Goal: Task Accomplishment & Management: Manage account settings

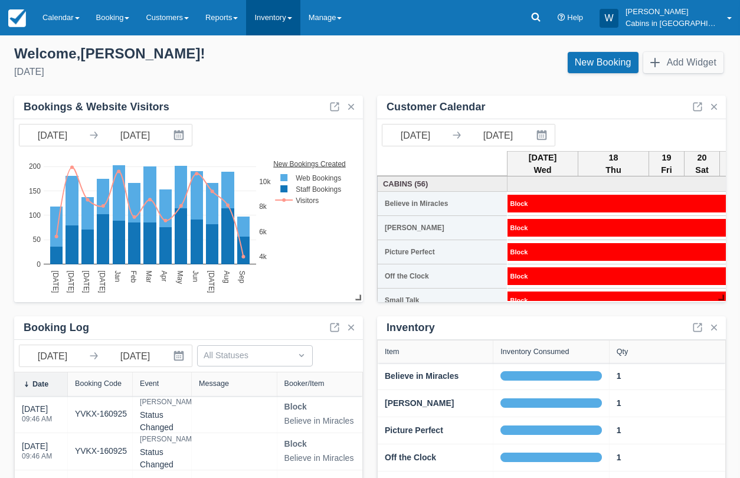
click at [300, 21] on link "Inventory" at bounding box center [273, 17] width 54 height 35
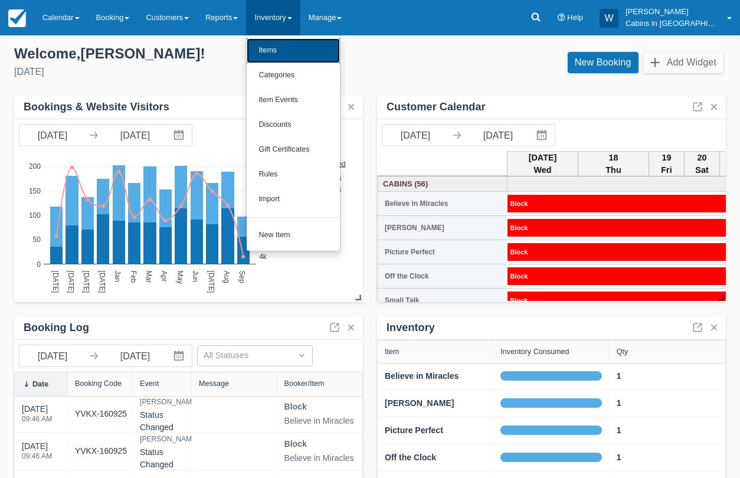
click at [321, 53] on link "Items" at bounding box center [293, 50] width 93 height 25
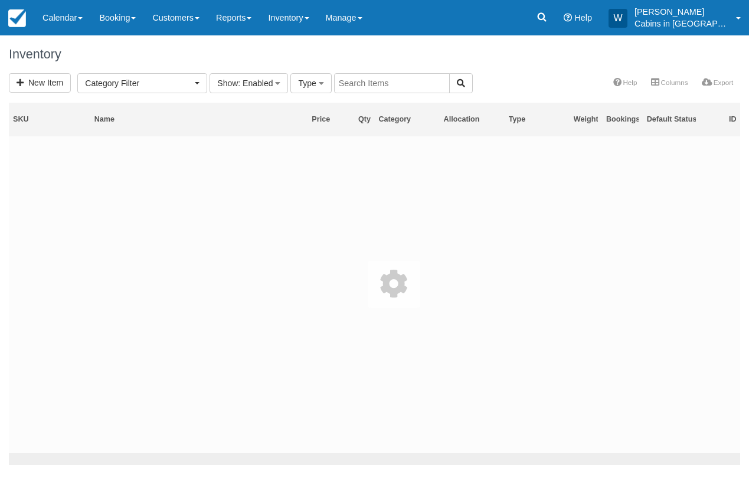
select select
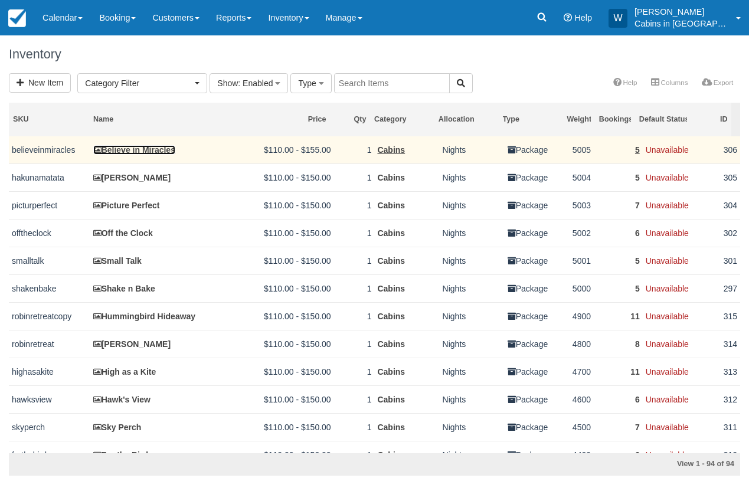
click at [138, 150] on link "Believe in Miracles" at bounding box center [134, 149] width 82 height 9
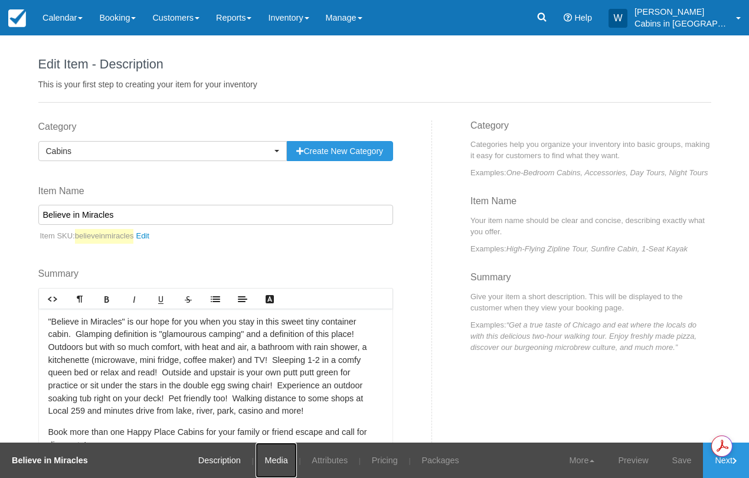
click at [259, 465] on link "Media" at bounding box center [276, 460] width 41 height 35
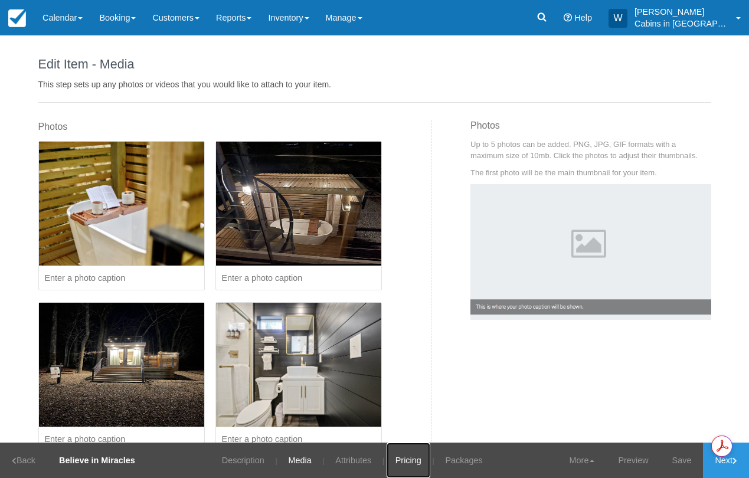
click at [409, 461] on link "Pricing" at bounding box center [409, 460] width 44 height 35
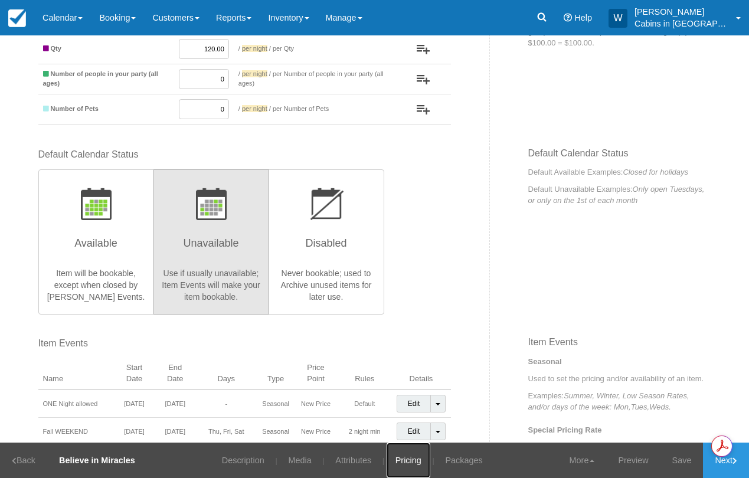
scroll to position [225, 0]
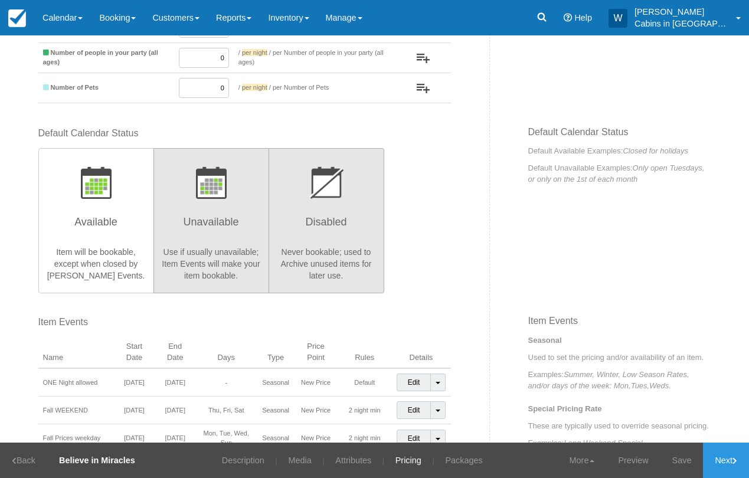
click at [334, 240] on h3 "Disabled" at bounding box center [326, 226] width 100 height 30
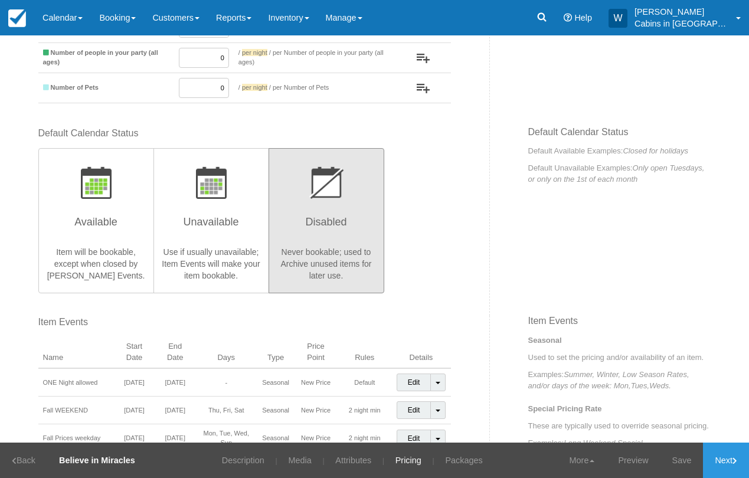
radio input "true"
click at [678, 470] on link "Save" at bounding box center [682, 460] width 43 height 35
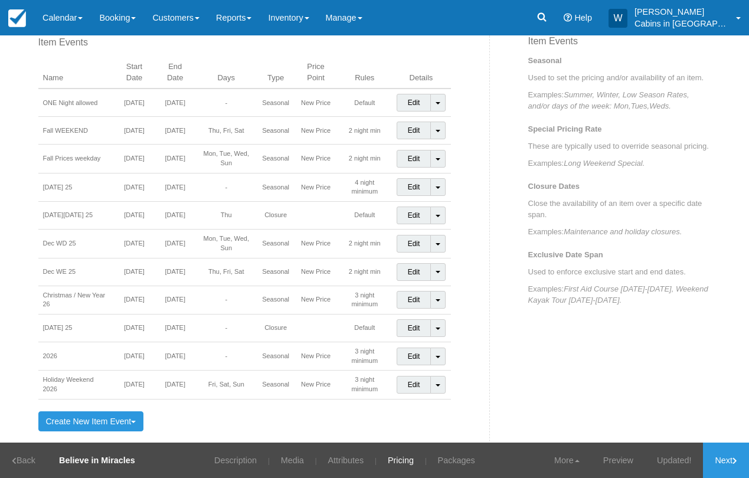
scroll to position [505, 0]
click at [317, 19] on link "Inventory" at bounding box center [288, 17] width 57 height 35
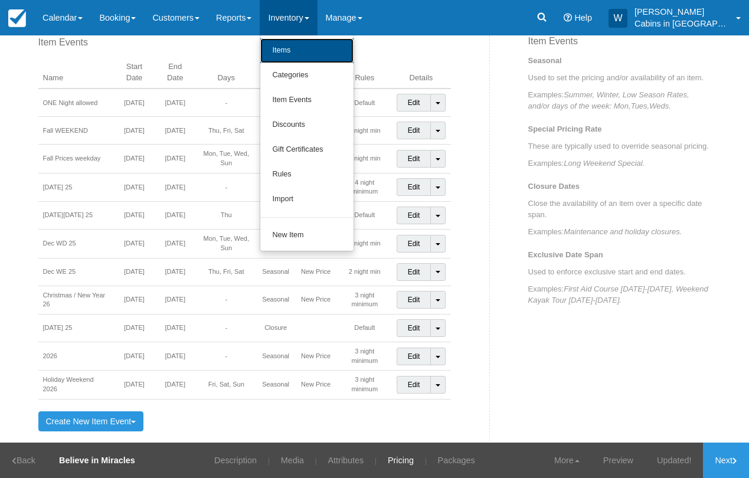
click at [324, 50] on link "Items" at bounding box center [306, 50] width 93 height 25
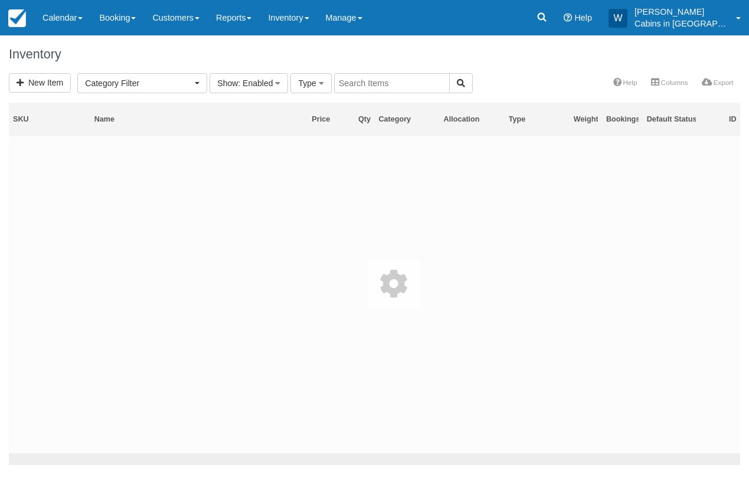
select select
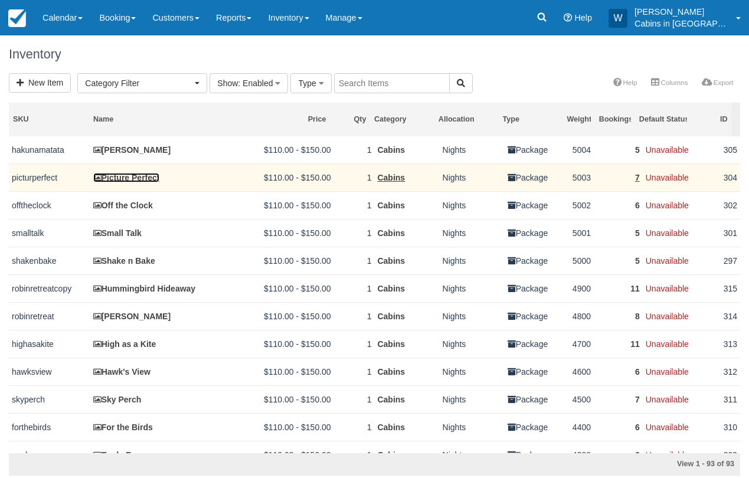
click at [127, 175] on link "Picture Perfect" at bounding box center [126, 177] width 67 height 9
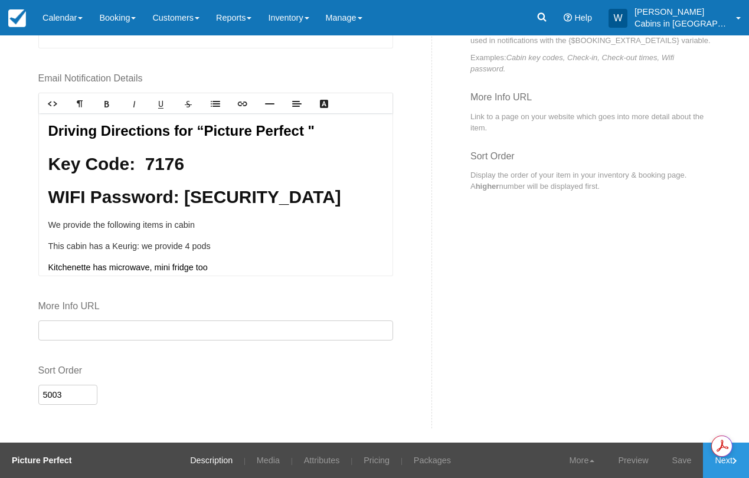
scroll to position [594, 0]
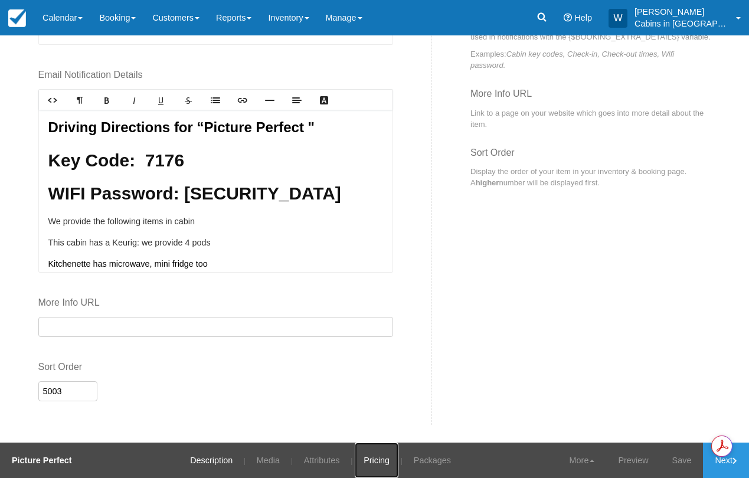
click at [368, 459] on link "Pricing" at bounding box center [377, 460] width 44 height 35
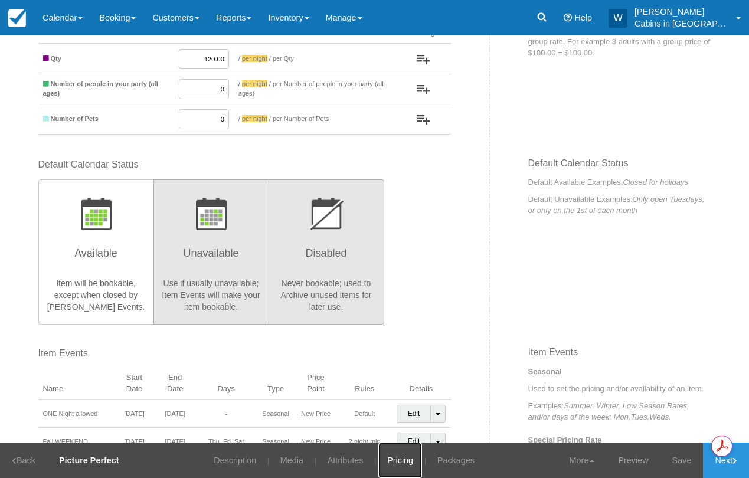
scroll to position [203, 0]
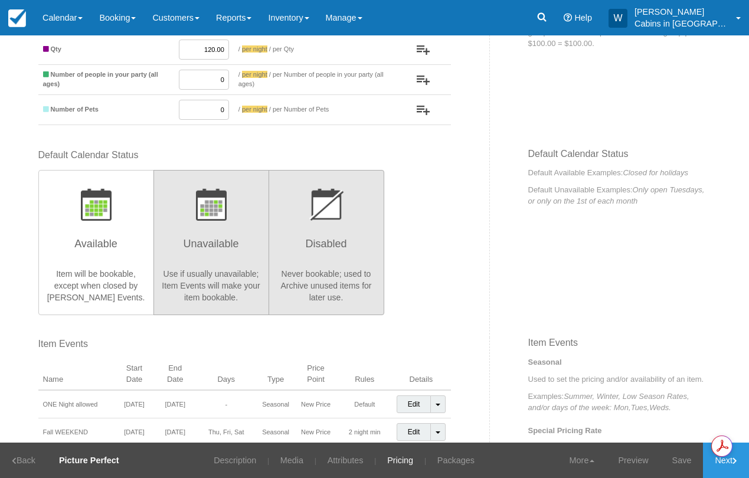
click at [329, 282] on p "Never bookable; used to Archive unused items for later use." at bounding box center [326, 285] width 100 height 35
radio input "true"
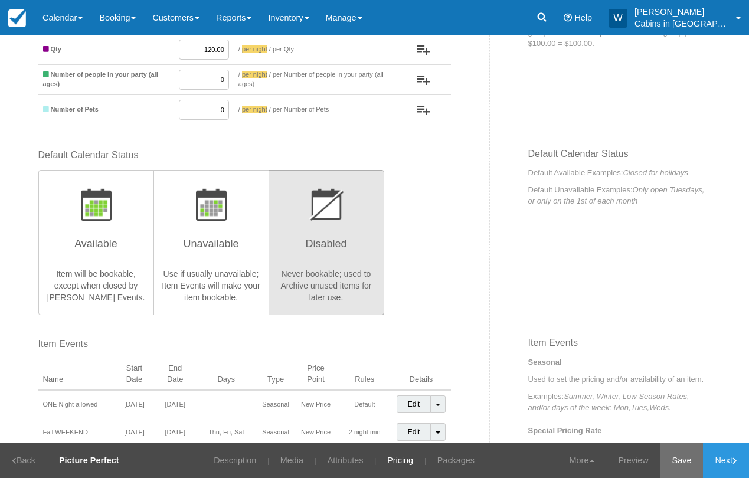
click at [681, 459] on link "Save" at bounding box center [682, 460] width 43 height 35
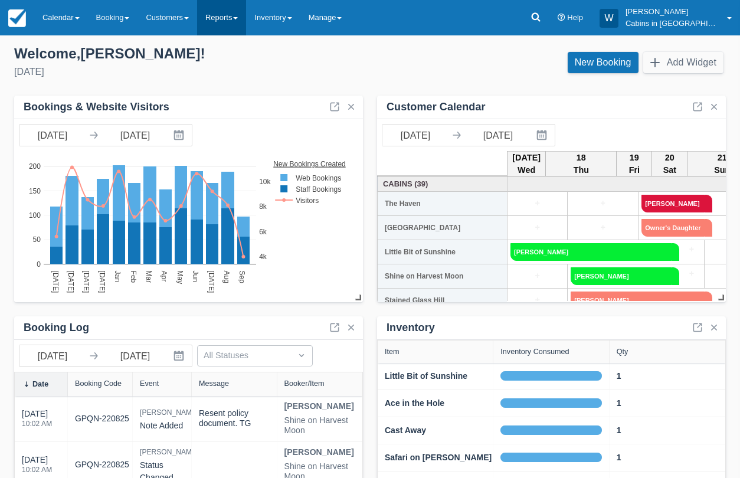
click at [246, 20] on link "Reports" at bounding box center [221, 17] width 49 height 35
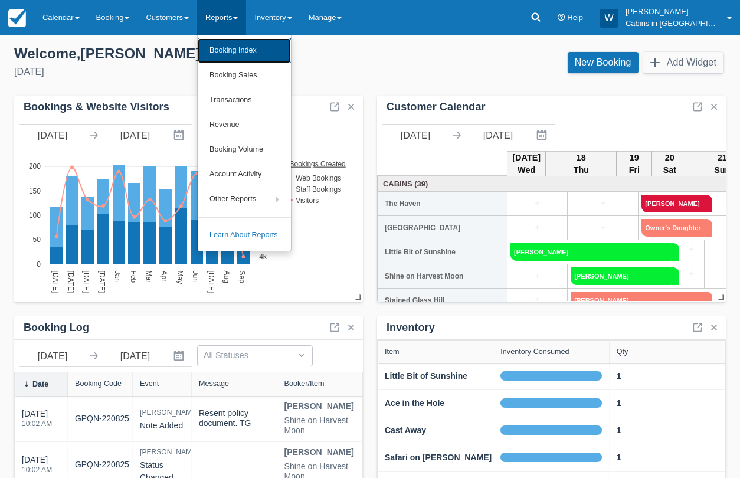
click at [261, 43] on link "Booking Index" at bounding box center [244, 50] width 93 height 25
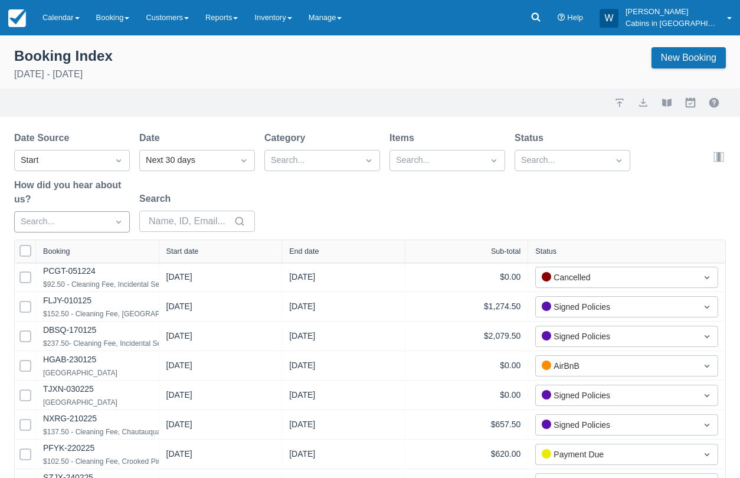
select select "25"
click at [91, 159] on div "Start" at bounding box center [61, 160] width 81 height 13
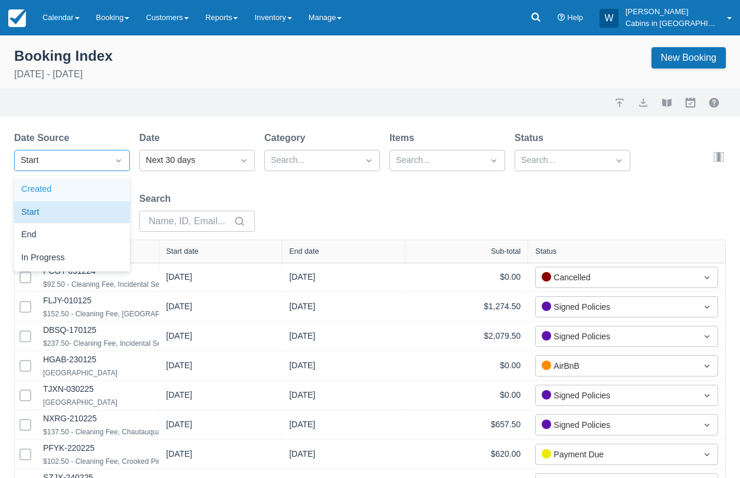
click at [91, 184] on div "Created" at bounding box center [72, 189] width 116 height 23
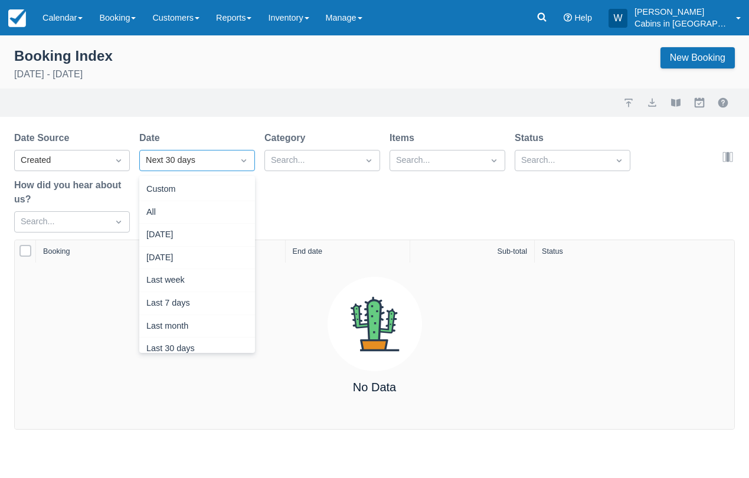
click at [202, 154] on div "Next 30 days" at bounding box center [186, 160] width 81 height 13
click at [209, 257] on div "Yesterday" at bounding box center [197, 258] width 116 height 23
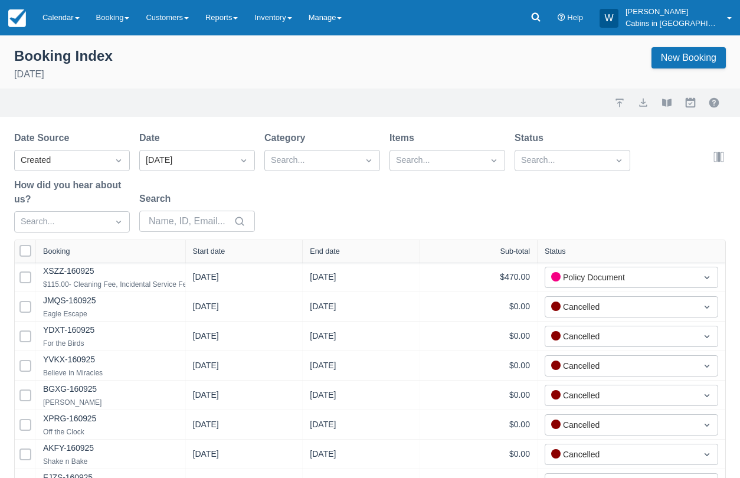
drag, startPoint x: 159, startPoint y: 249, endPoint x: 339, endPoint y: 225, distance: 182.2
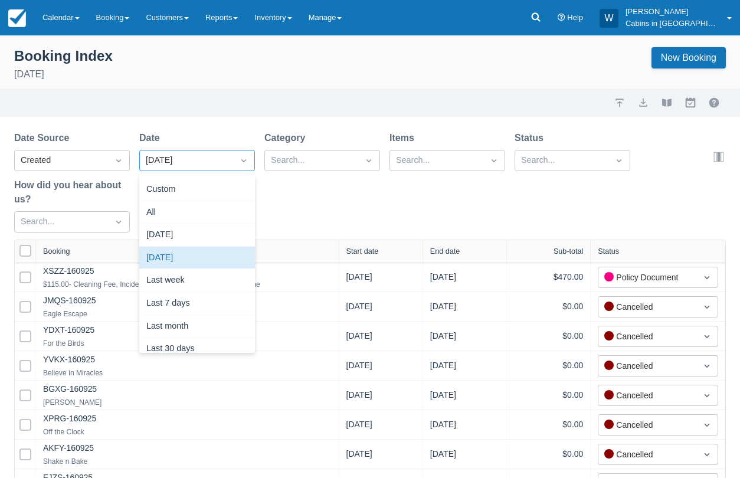
click at [236, 160] on div at bounding box center [243, 160] width 21 height 17
click at [221, 239] on div "Today" at bounding box center [197, 235] width 116 height 23
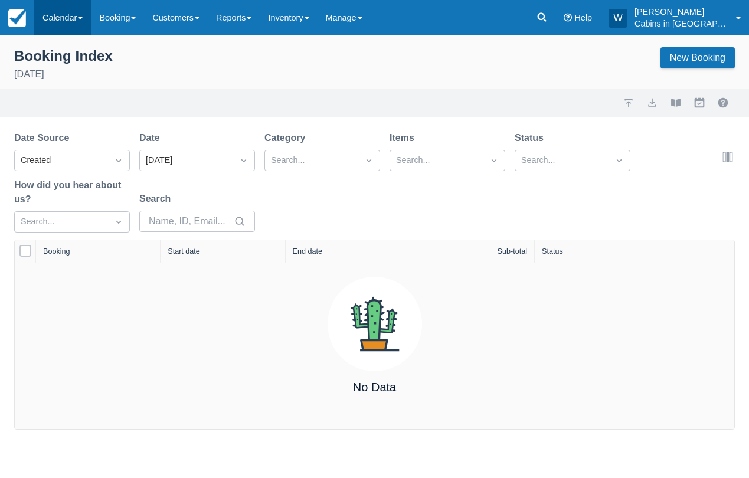
click at [75, 13] on link "Calendar" at bounding box center [62, 17] width 57 height 35
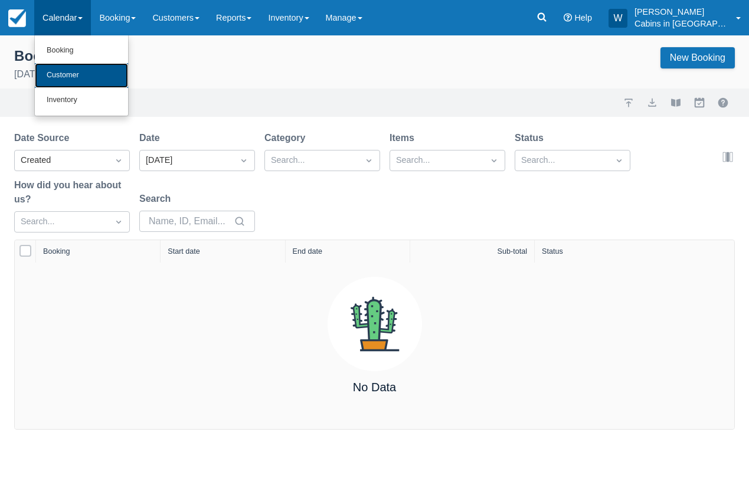
click at [82, 73] on link "Customer" at bounding box center [81, 75] width 93 height 25
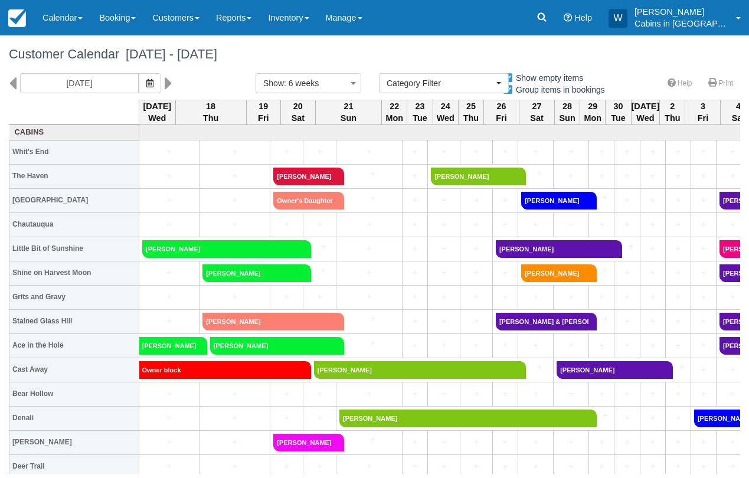
select select
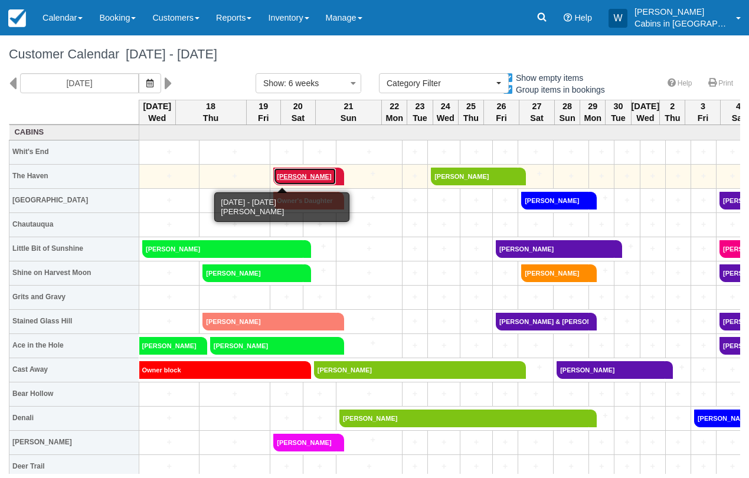
click at [273, 176] on link "[PERSON_NAME]" at bounding box center [304, 177] width 63 height 18
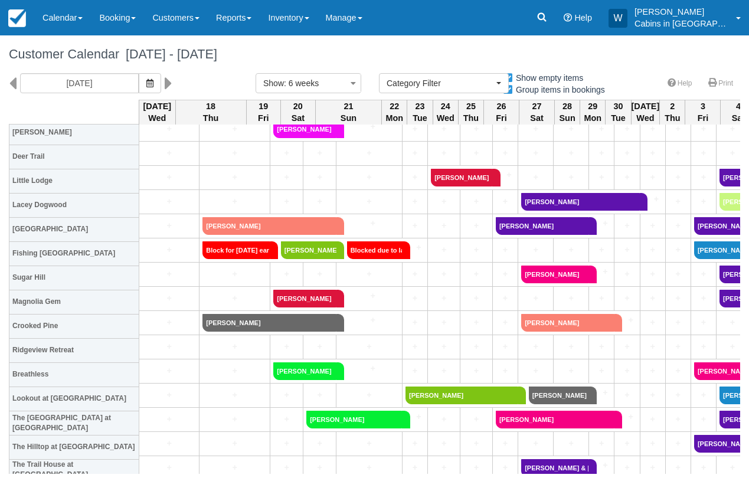
scroll to position [316, 0]
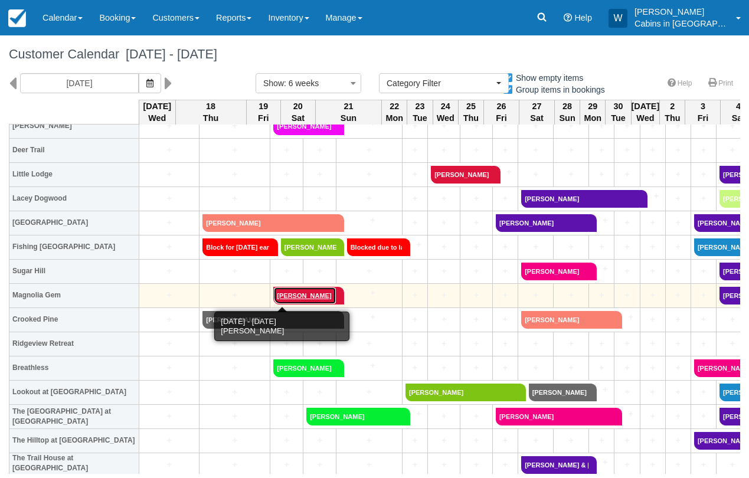
click at [293, 299] on link "[PERSON_NAME]" at bounding box center [304, 296] width 63 height 18
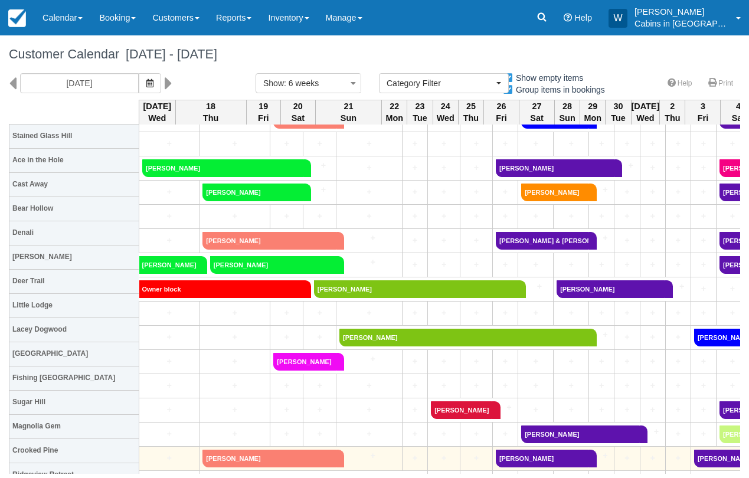
scroll to position [0, 0]
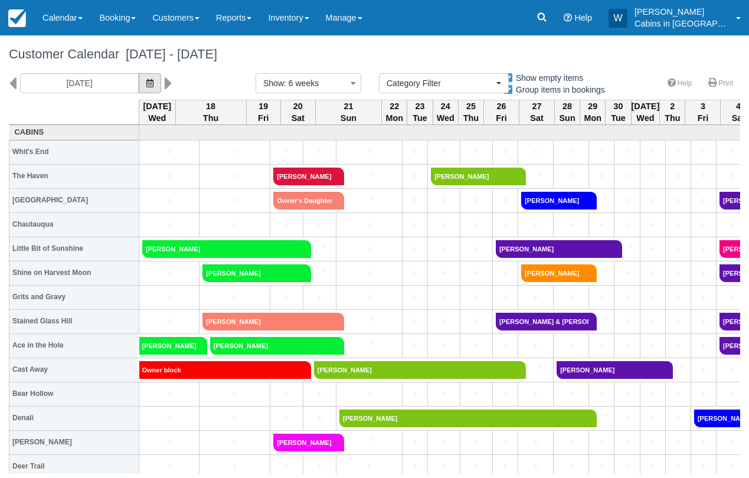
click at [139, 87] on button "button" at bounding box center [150, 83] width 22 height 20
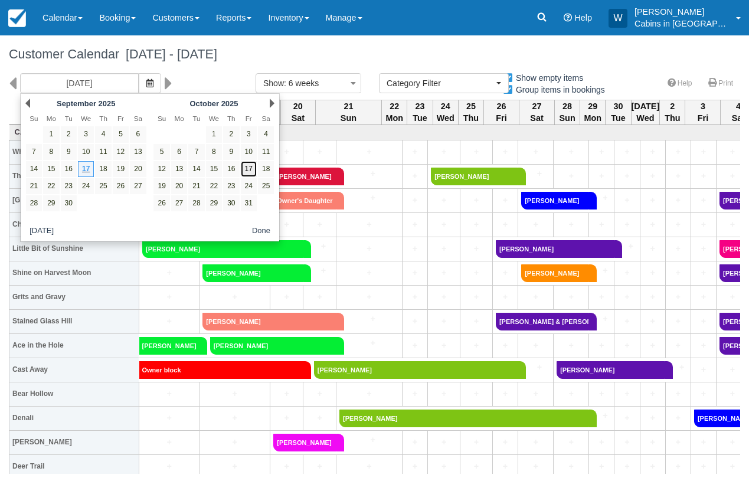
click at [247, 172] on link "17" at bounding box center [249, 169] width 16 height 16
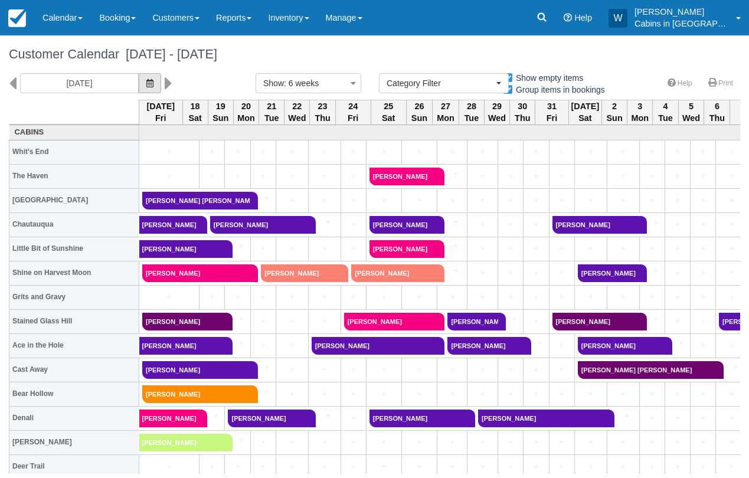
click at [139, 76] on button "button" at bounding box center [150, 83] width 22 height 20
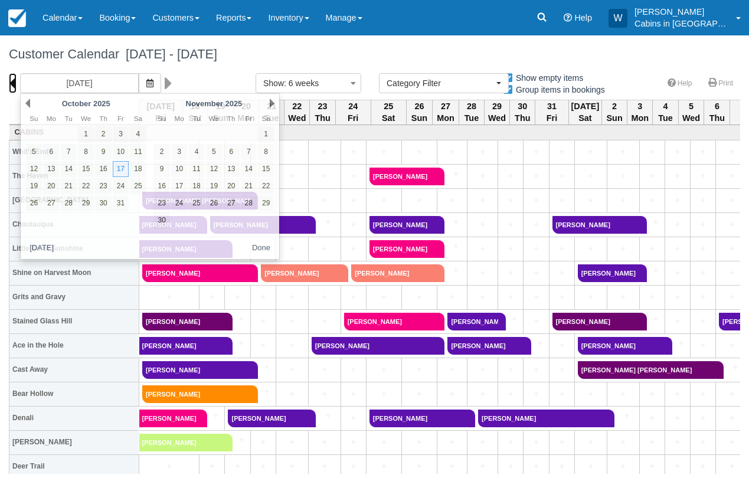
click at [14, 81] on icon at bounding box center [13, 83] width 8 height 20
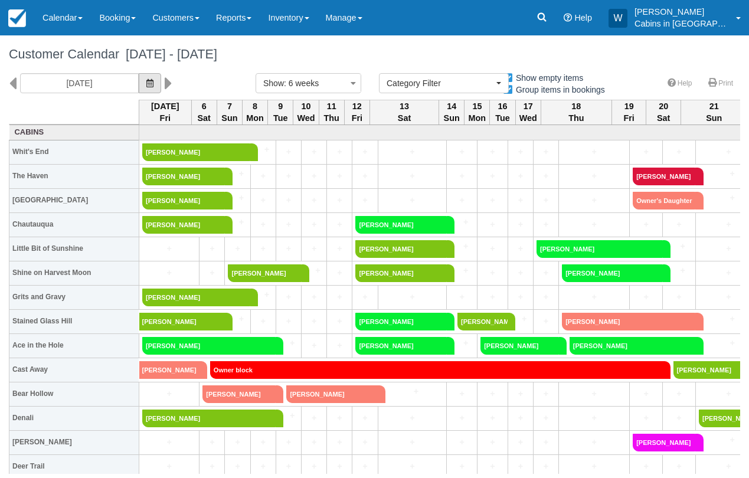
click at [139, 88] on button "button" at bounding box center [150, 83] width 22 height 20
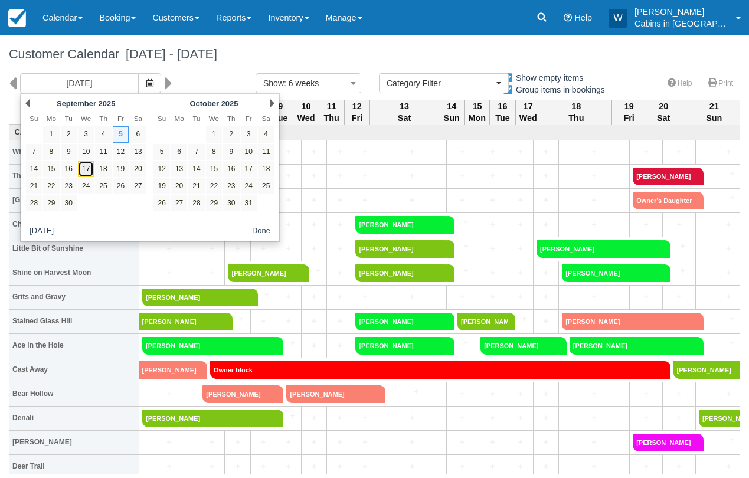
click at [89, 167] on link "17" at bounding box center [86, 169] width 16 height 16
type input "09/17/25"
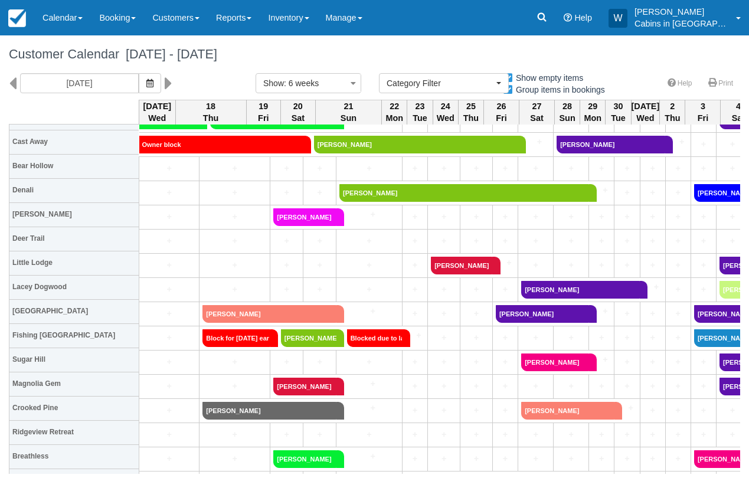
scroll to position [228, 0]
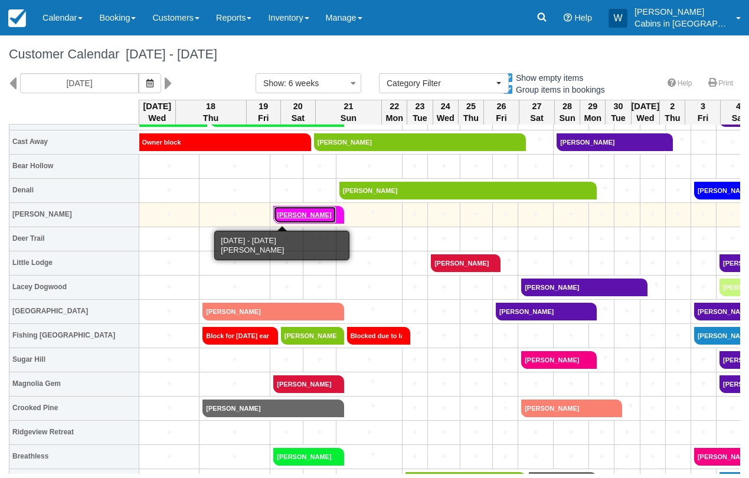
click at [289, 210] on link "[PERSON_NAME]" at bounding box center [304, 215] width 63 height 18
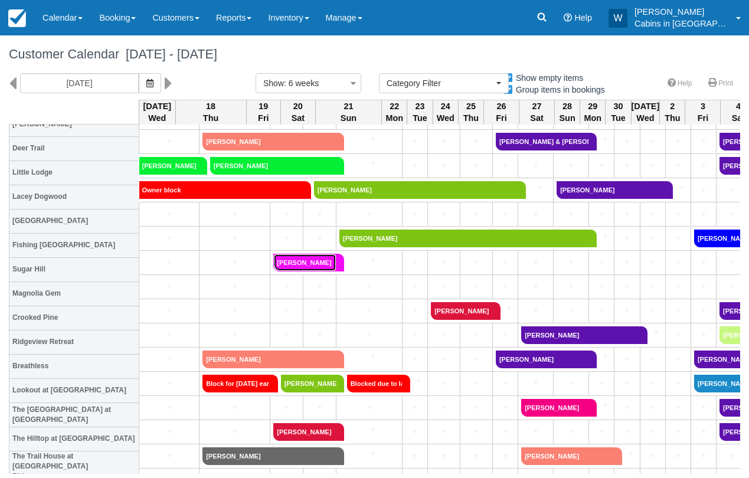
scroll to position [0, 0]
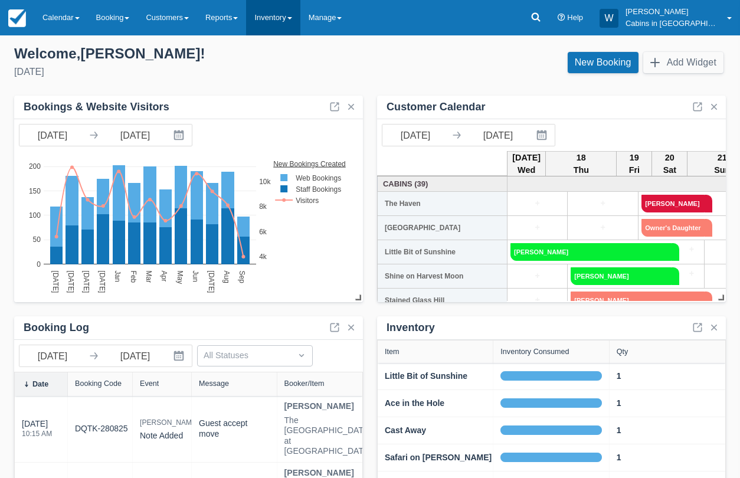
click at [292, 19] on span at bounding box center [289, 18] width 5 height 2
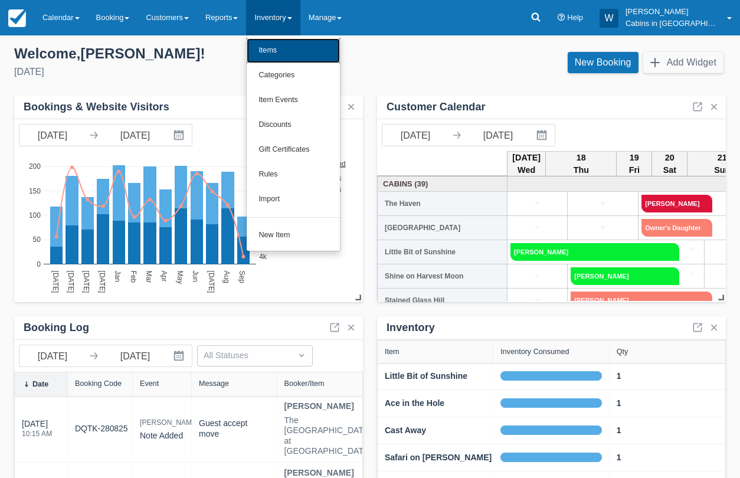
click at [311, 53] on link "Items" at bounding box center [293, 50] width 93 height 25
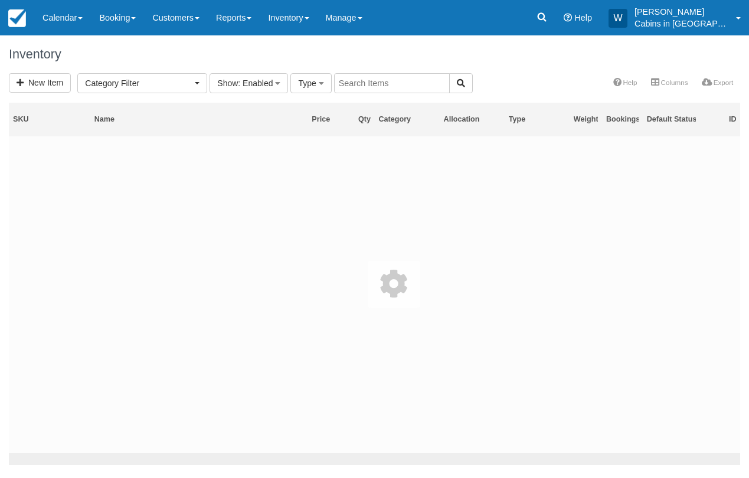
select select
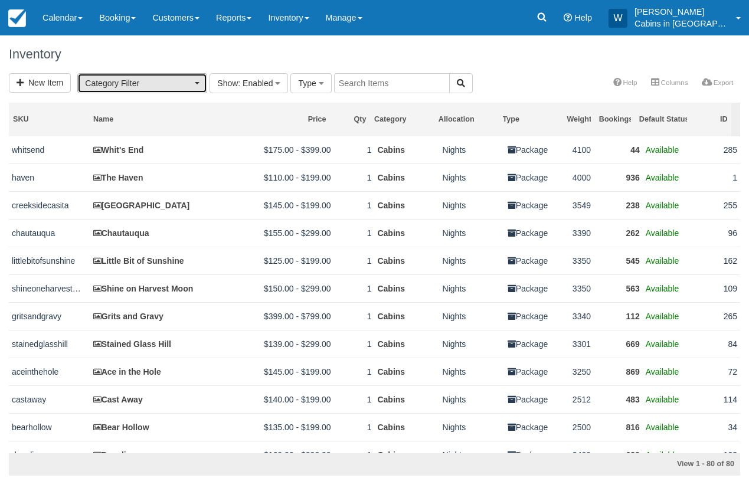
click at [175, 84] on span "Category Filter" at bounding box center [138, 83] width 107 height 12
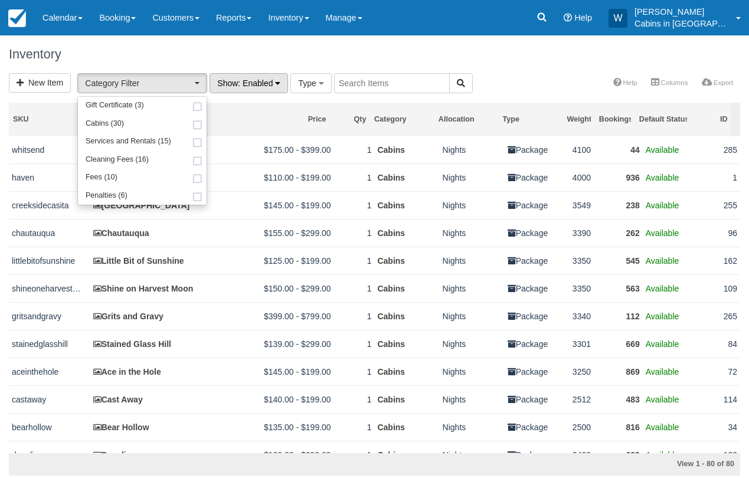
click at [258, 84] on span ": Enabled" at bounding box center [255, 83] width 35 height 9
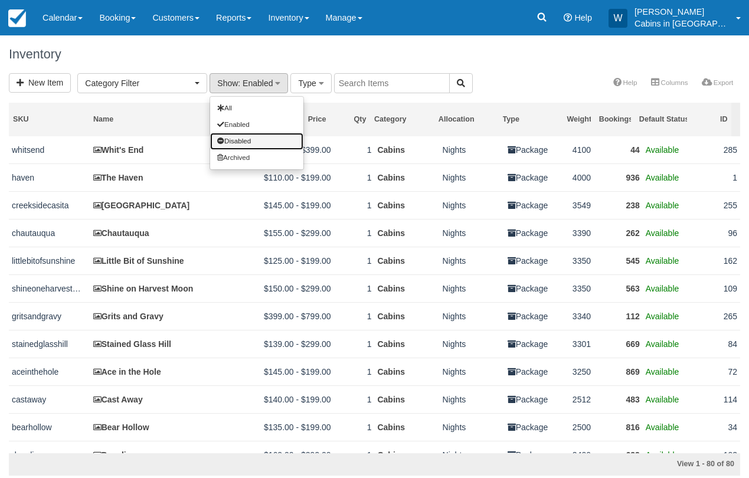
click at [241, 140] on link "Disabled" at bounding box center [256, 141] width 93 height 17
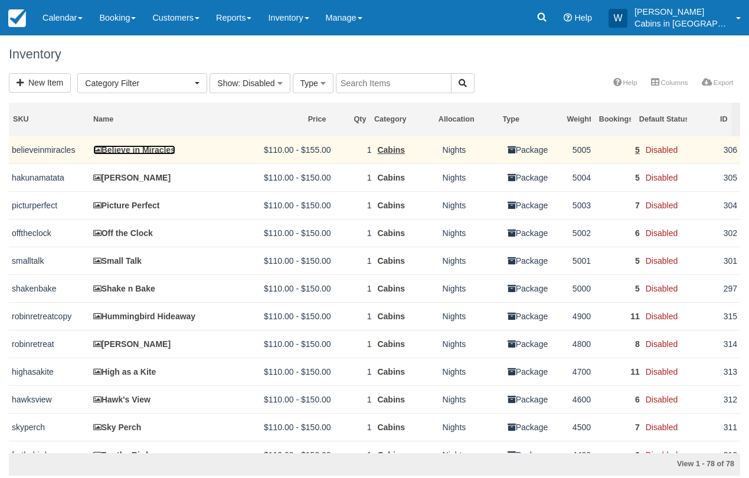
click at [123, 149] on link "Believe in Miracles" at bounding box center [134, 149] width 82 height 9
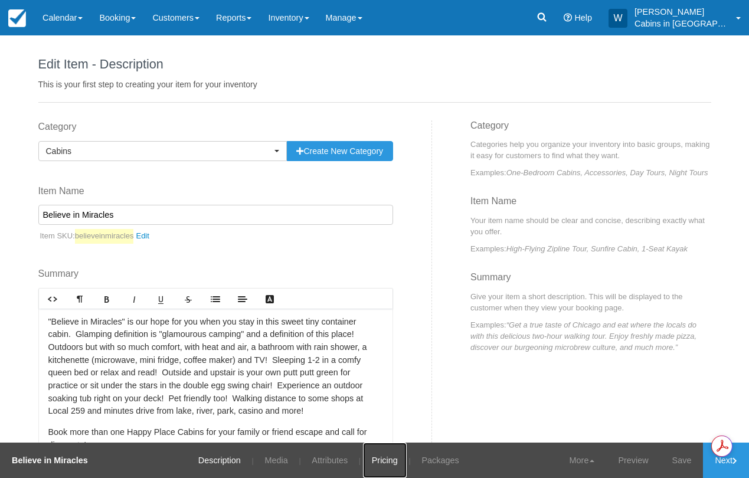
click at [377, 455] on link "Pricing" at bounding box center [385, 460] width 44 height 35
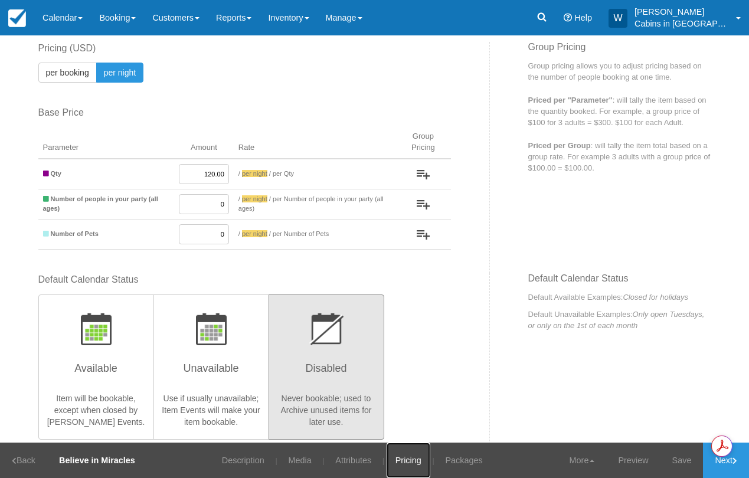
scroll to position [127, 0]
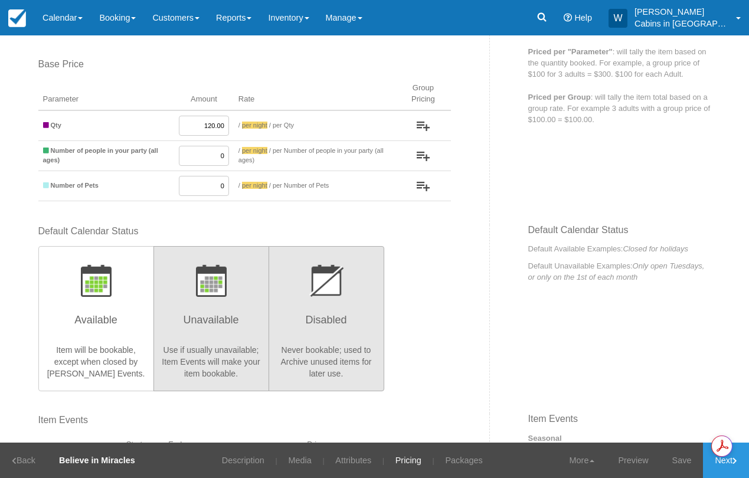
click at [225, 331] on h3 "Unavailable" at bounding box center [211, 324] width 100 height 30
radio input "true"
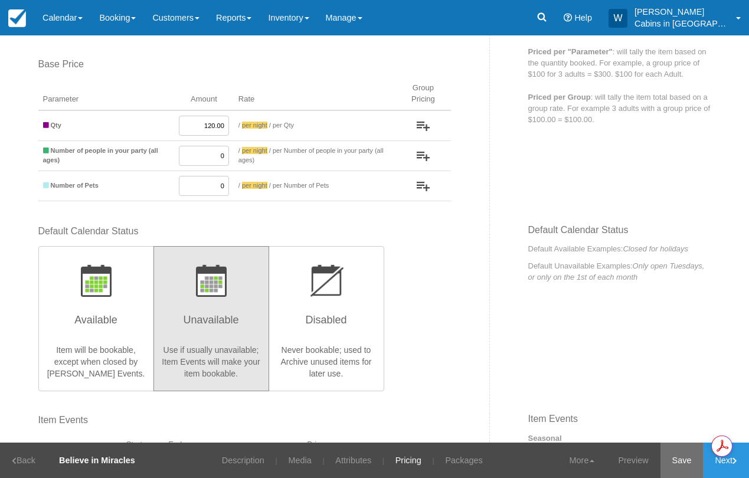
click at [672, 455] on link "Save" at bounding box center [682, 460] width 43 height 35
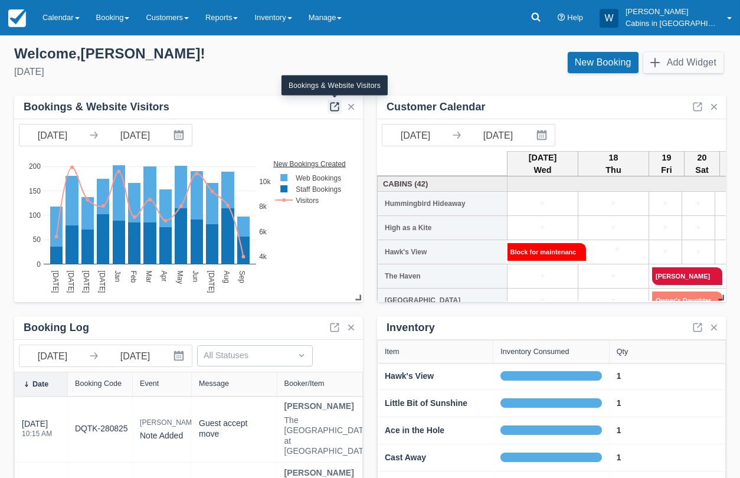
click at [334, 104] on link at bounding box center [335, 107] width 14 height 14
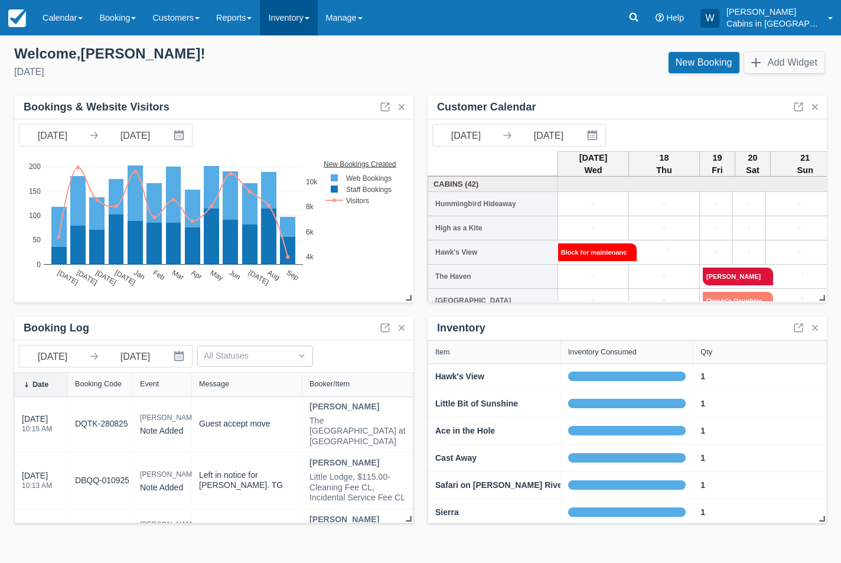
click at [316, 19] on link "Inventory" at bounding box center [288, 17] width 57 height 35
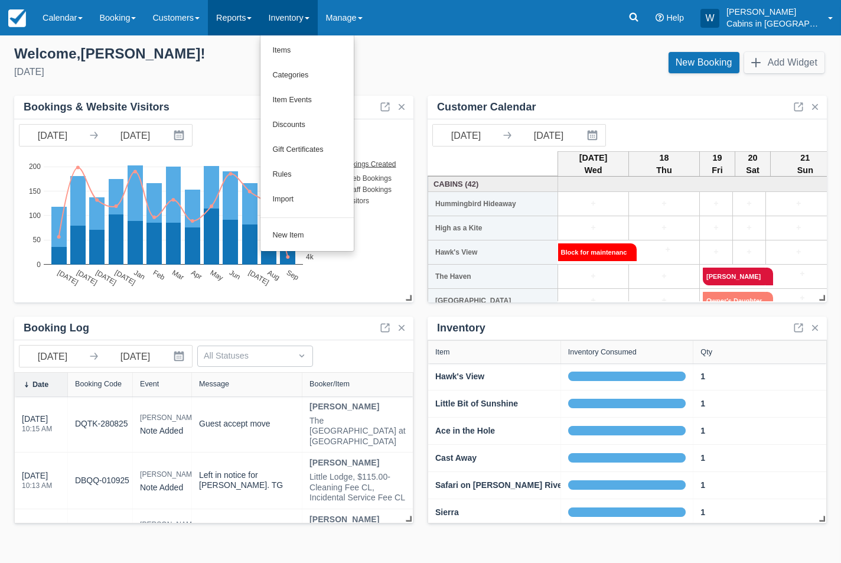
click at [247, 18] on link "Reports" at bounding box center [234, 17] width 52 height 35
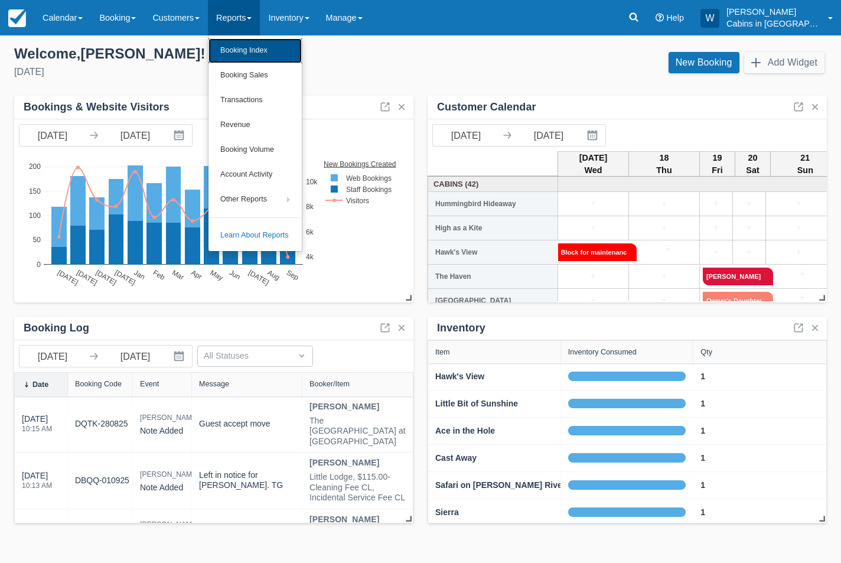
click at [249, 57] on link "Booking Index" at bounding box center [254, 50] width 93 height 25
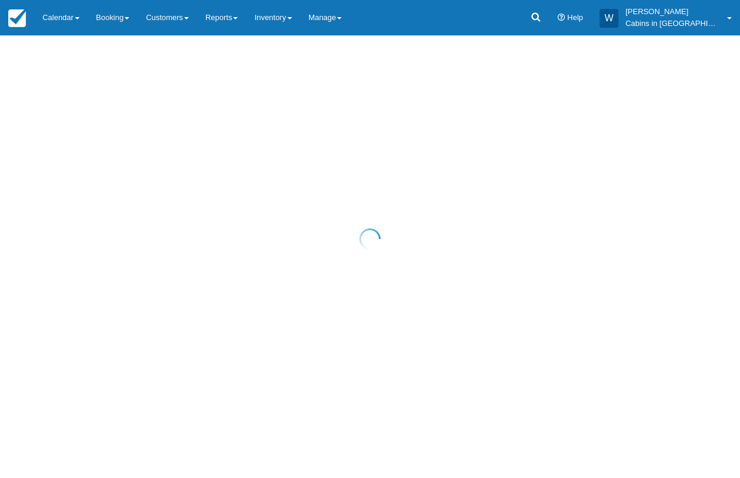
select select "20"
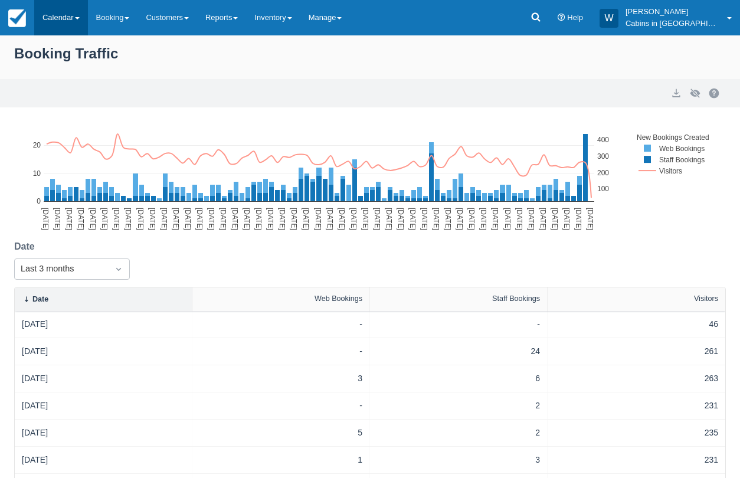
click at [68, 29] on link "Calendar" at bounding box center [61, 17] width 54 height 35
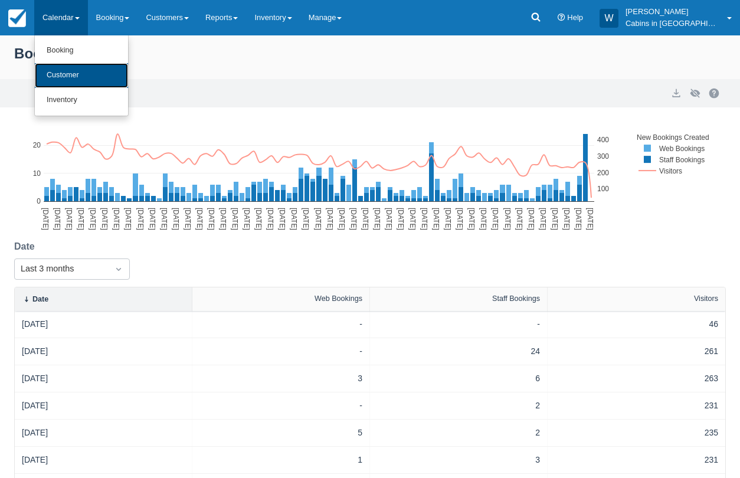
click at [72, 69] on link "Customer" at bounding box center [81, 75] width 93 height 25
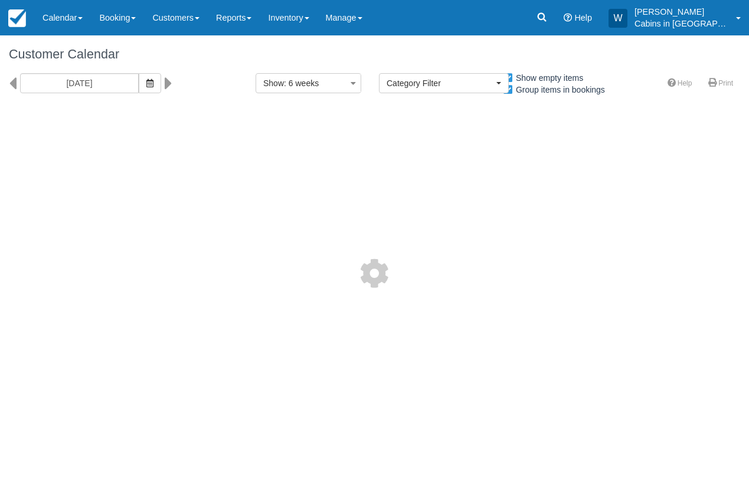
select select
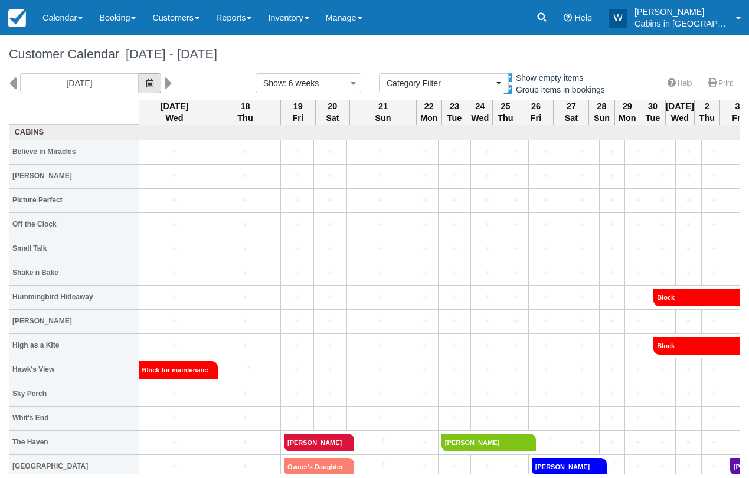
click at [146, 82] on icon "button" at bounding box center [149, 83] width 7 height 8
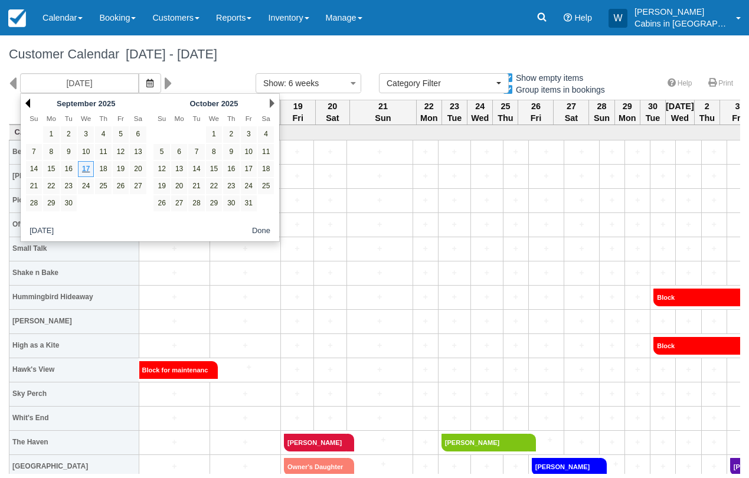
click at [26, 99] on link "Prev" at bounding box center [27, 103] width 5 height 9
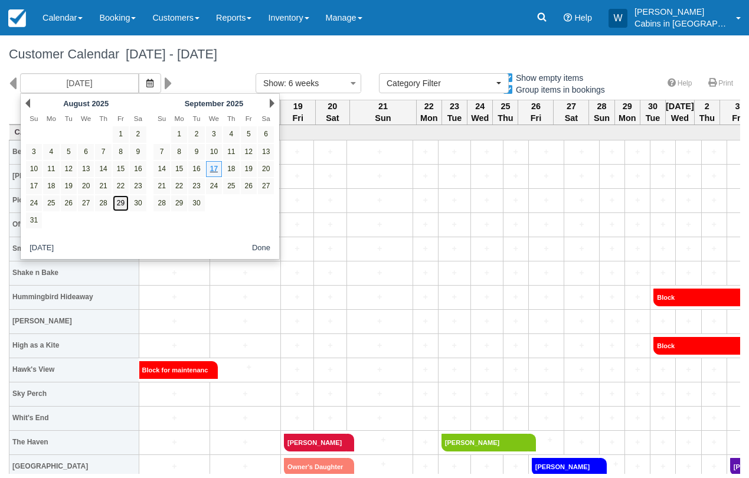
click at [122, 203] on link "29" at bounding box center [121, 203] width 16 height 16
type input "08/29/25"
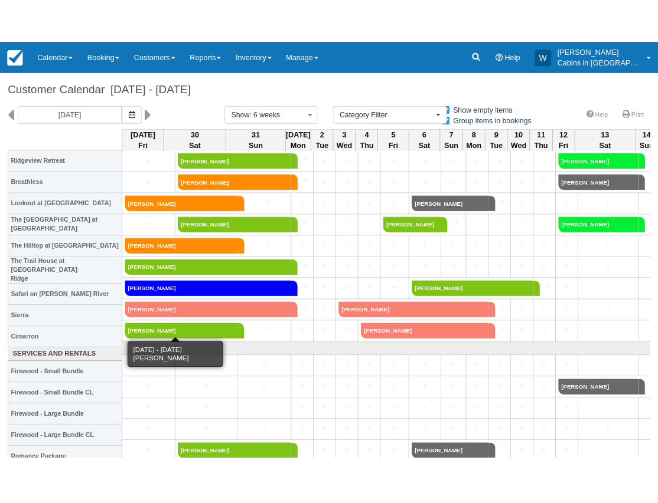
scroll to position [790, 0]
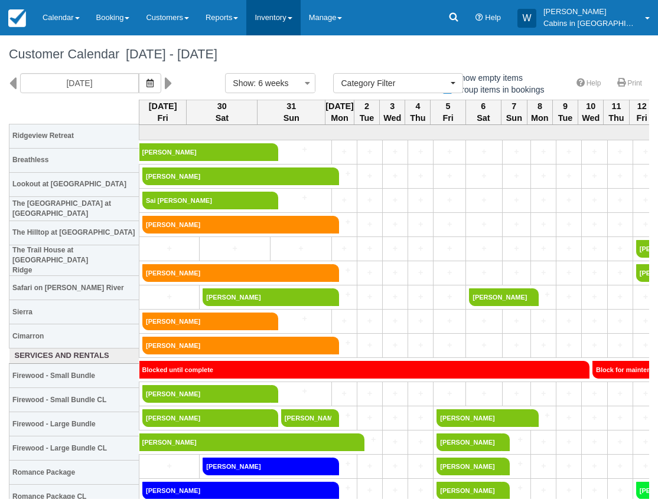
click at [292, 13] on link "Inventory" at bounding box center [273, 17] width 54 height 35
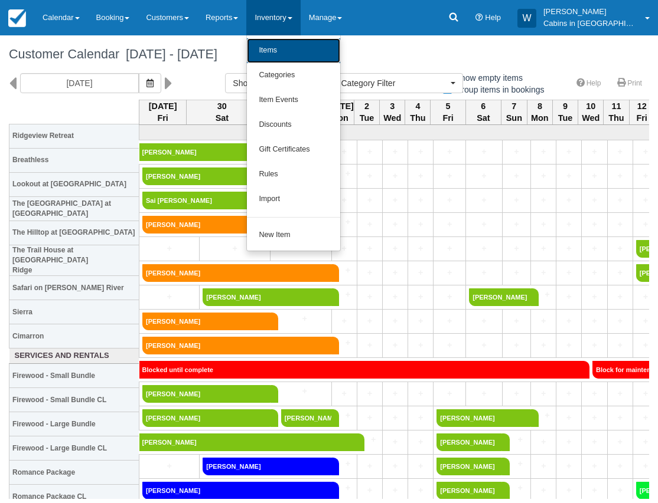
click at [290, 53] on link "Items" at bounding box center [293, 50] width 93 height 25
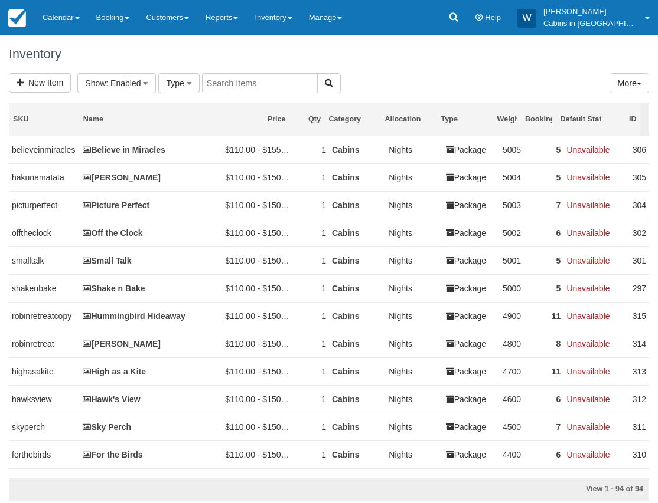
select select
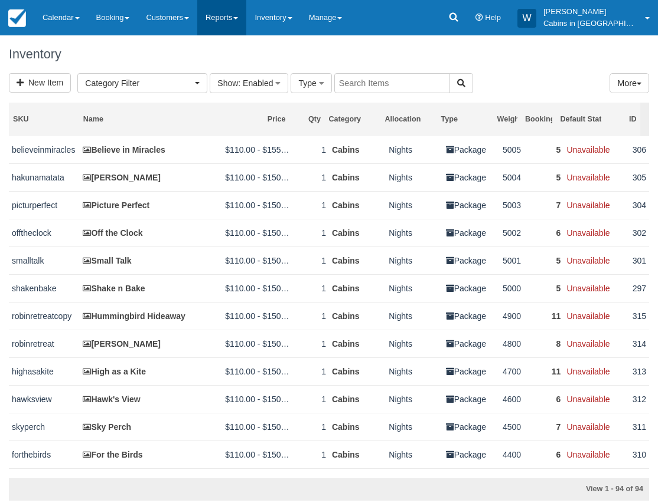
click at [223, 18] on link "Reports" at bounding box center [221, 17] width 49 height 35
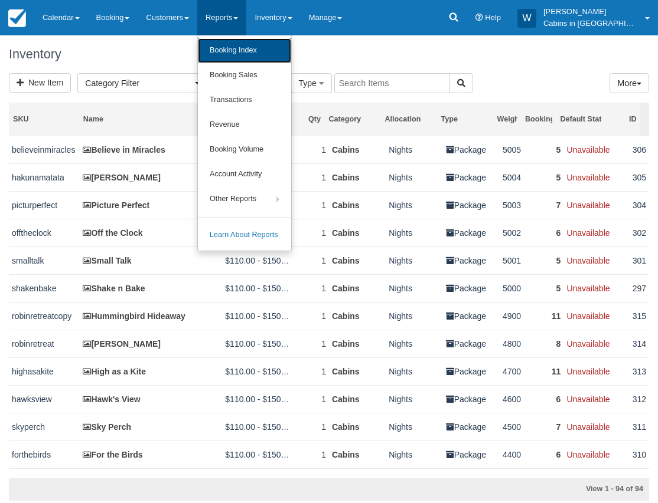
click at [221, 54] on link "Booking Index" at bounding box center [244, 50] width 93 height 25
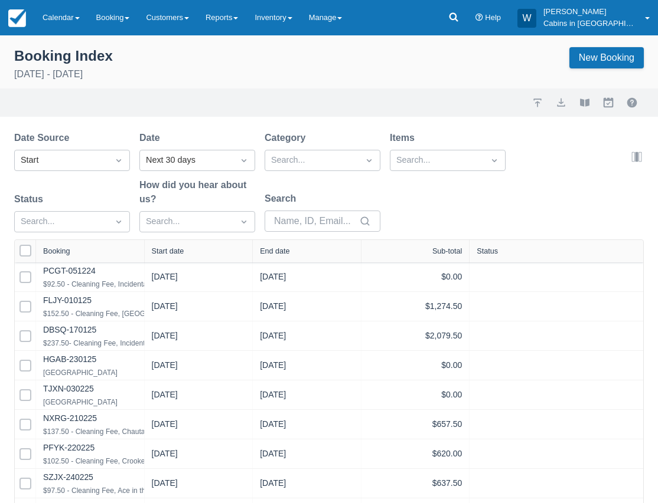
select select "25"
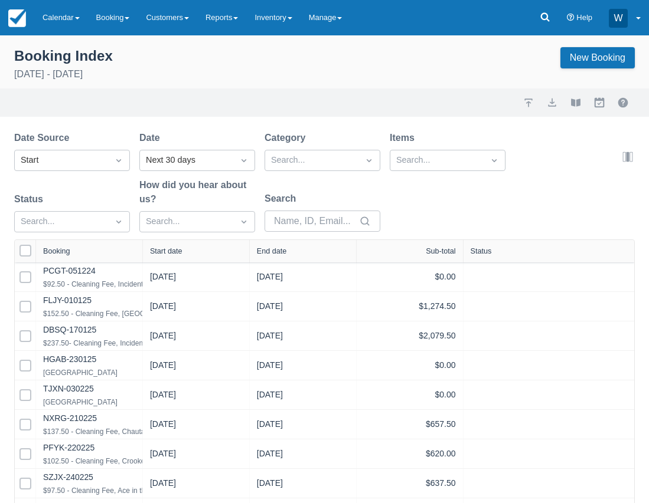
select select "25"
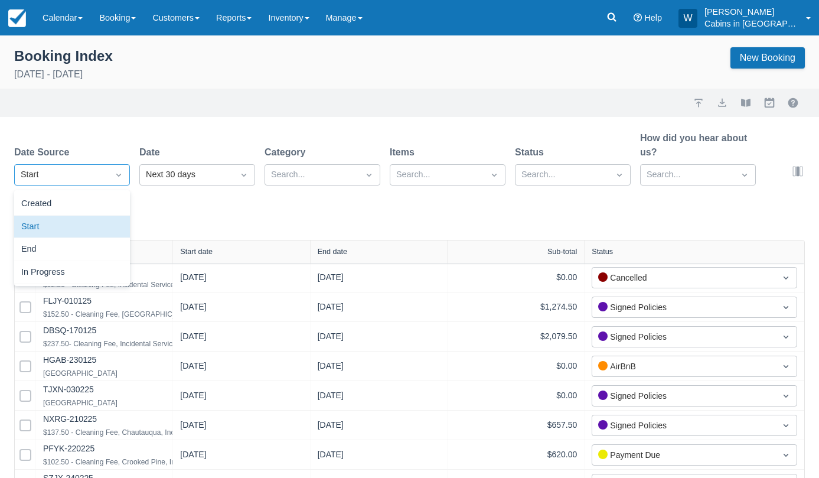
click at [100, 177] on div "Start" at bounding box center [61, 174] width 81 height 13
click at [161, 181] on div "Next 30 days" at bounding box center [186, 174] width 93 height 19
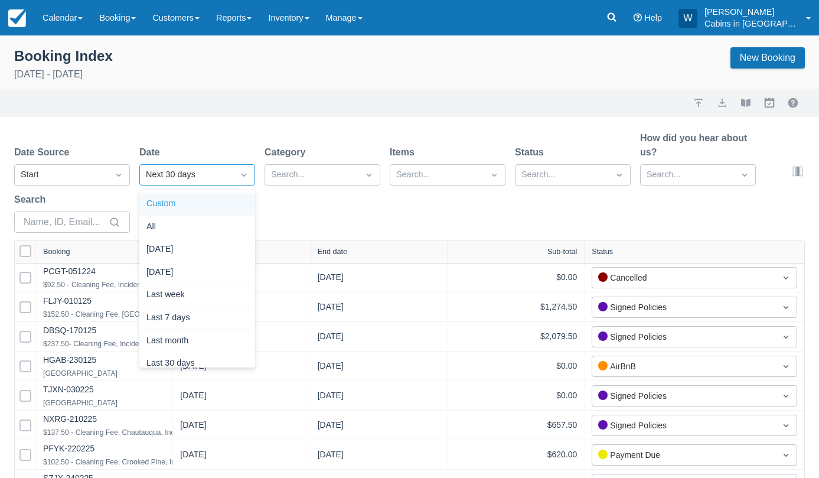
click at [174, 201] on div "Custom" at bounding box center [197, 203] width 116 height 23
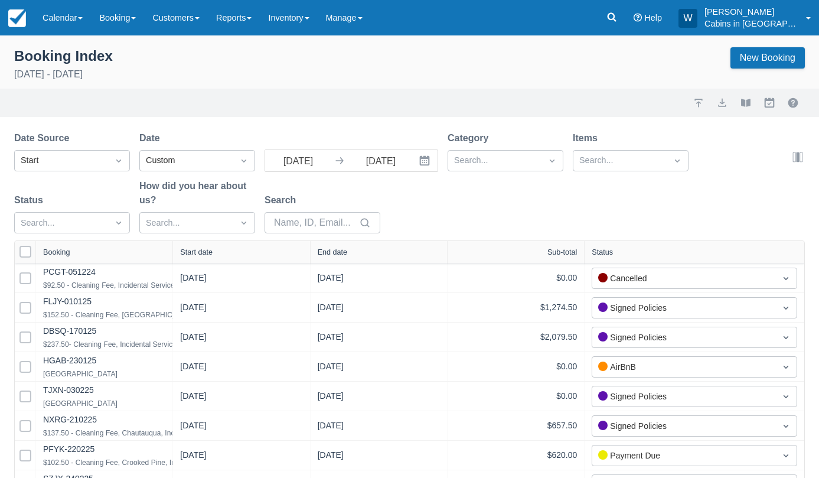
select select "25"
click at [323, 159] on input "[DATE]" at bounding box center [298, 160] width 66 height 21
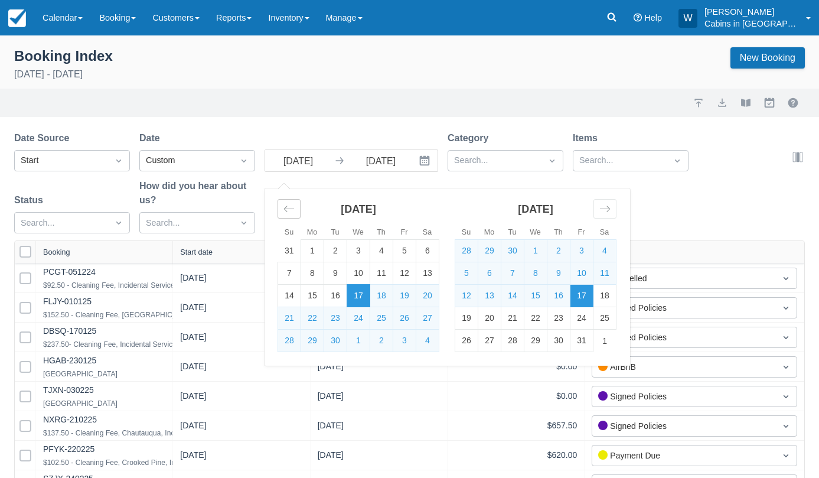
click at [292, 208] on icon "Move backward to switch to the previous month." at bounding box center [288, 208] width 11 height 11
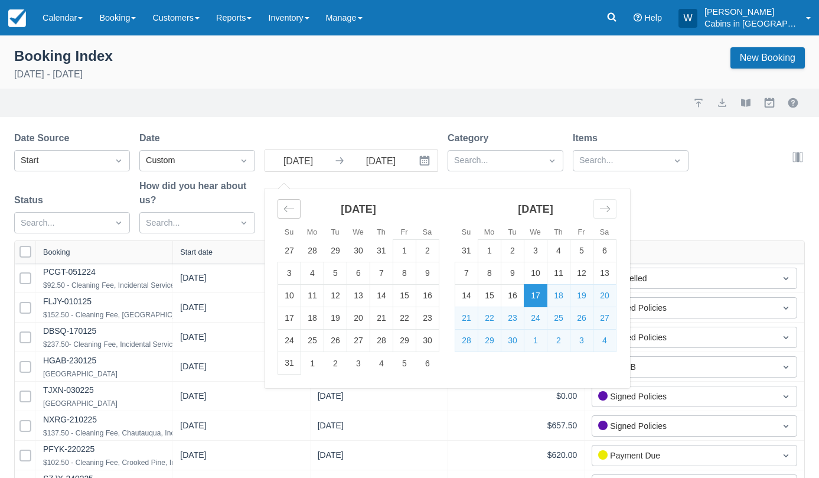
click at [292, 208] on icon "Move backward to switch to the previous month." at bounding box center [288, 208] width 11 height 11
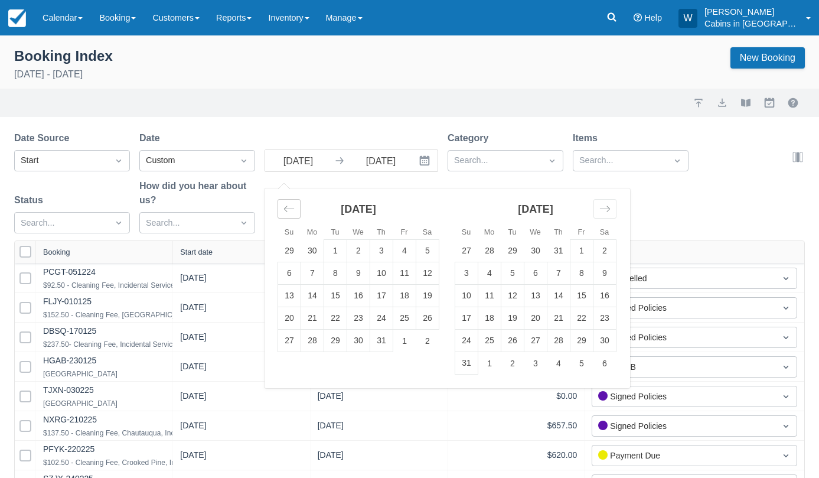
click at [292, 208] on icon "Move backward to switch to the previous month." at bounding box center [288, 208] width 11 height 11
click at [290, 249] on td "1" at bounding box center [289, 251] width 23 height 22
type input "06/01/25"
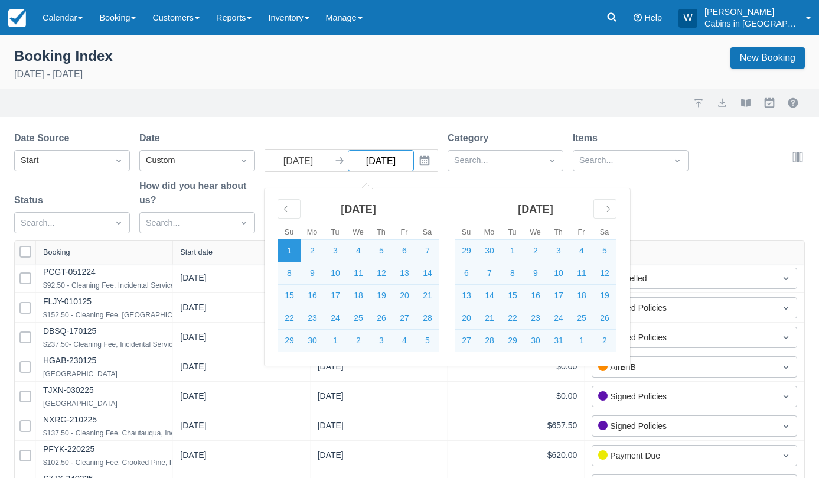
select select "25"
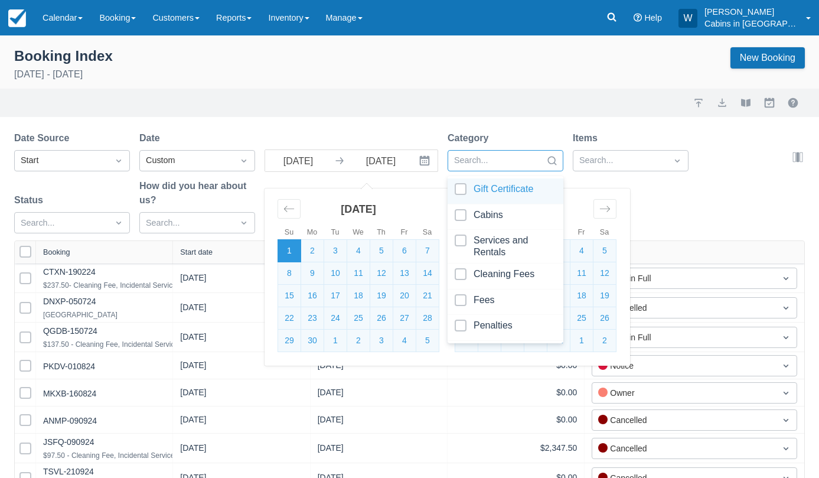
click at [475, 161] on div at bounding box center [494, 160] width 81 height 15
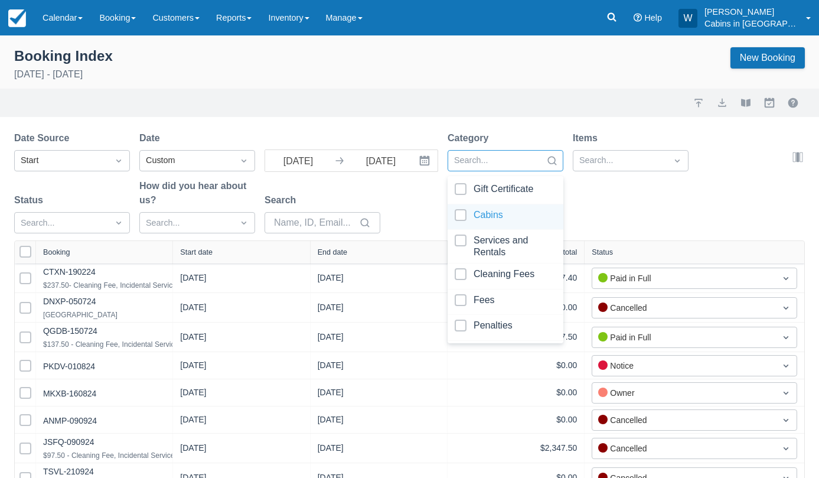
click at [462, 215] on div at bounding box center [506, 217] width 102 height 16
select select "25"
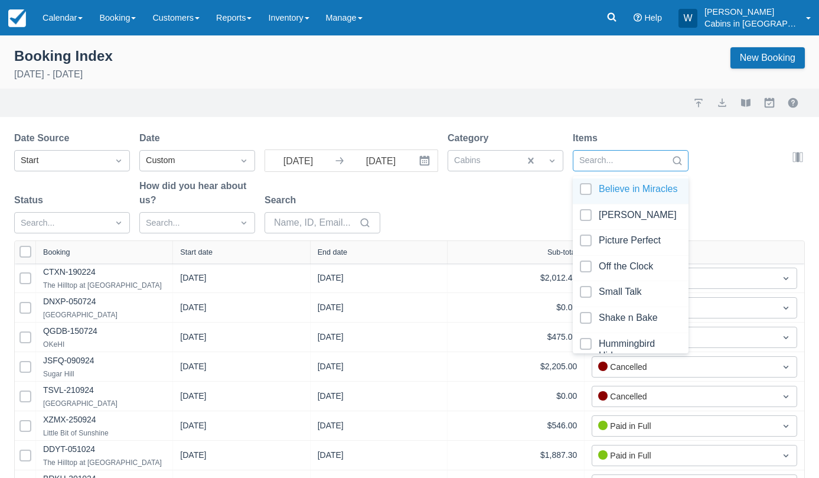
click at [598, 164] on div at bounding box center [619, 160] width 81 height 15
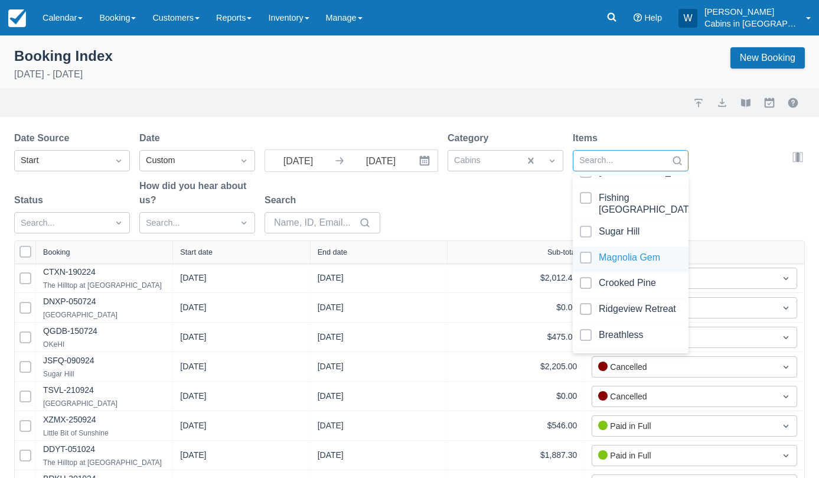
scroll to position [809, 0]
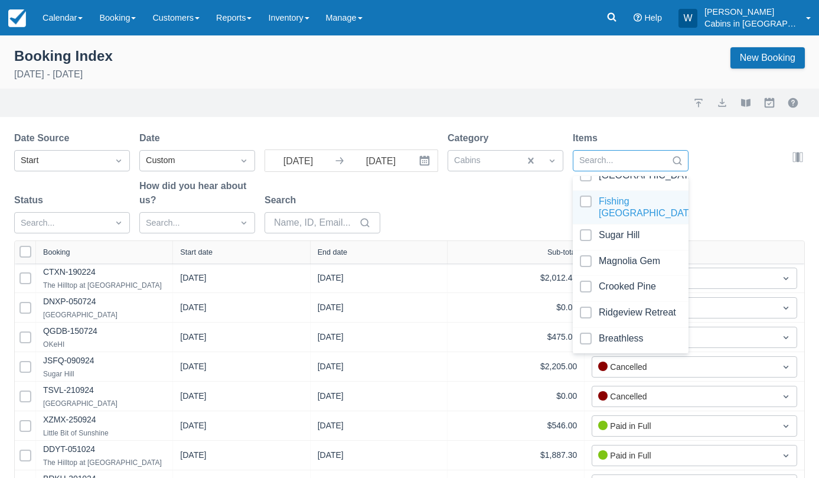
click at [587, 203] on div at bounding box center [631, 207] width 102 height 24
select select "25"
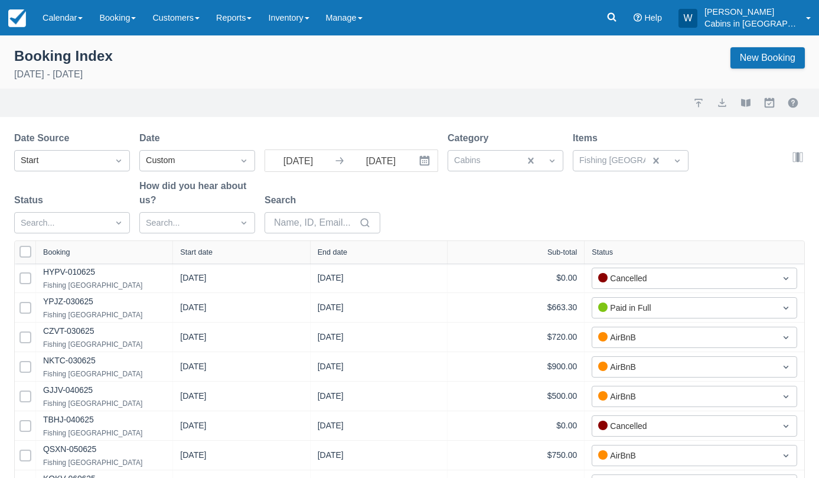
click at [514, 208] on div "Date Source Start Date Custom 06/01/25 Navigate forward to interact with the ca…" at bounding box center [402, 185] width 776 height 109
click at [207, 253] on div "Start date" at bounding box center [196, 252] width 32 height 8
select select "25"
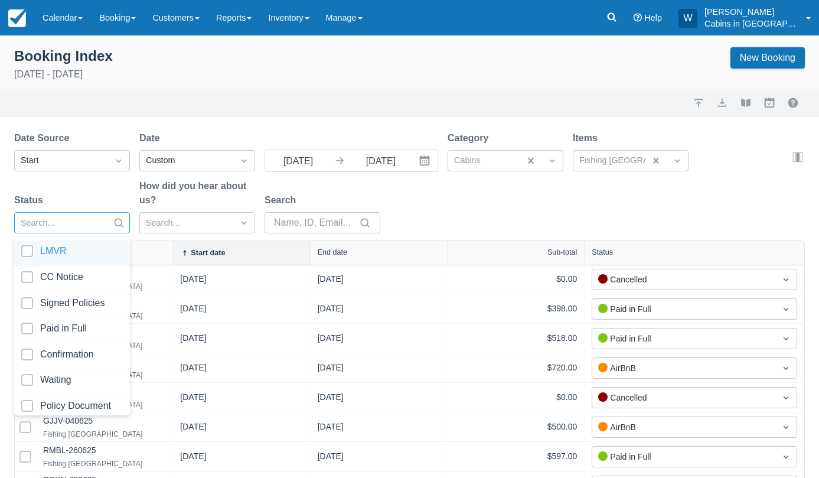
click at [101, 224] on div at bounding box center [61, 222] width 81 height 15
click at [30, 326] on div at bounding box center [72, 330] width 102 height 16
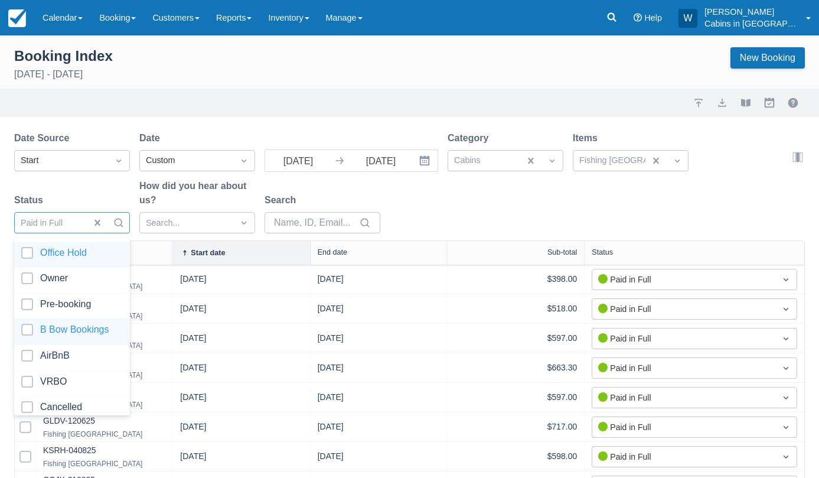
scroll to position [183, 0]
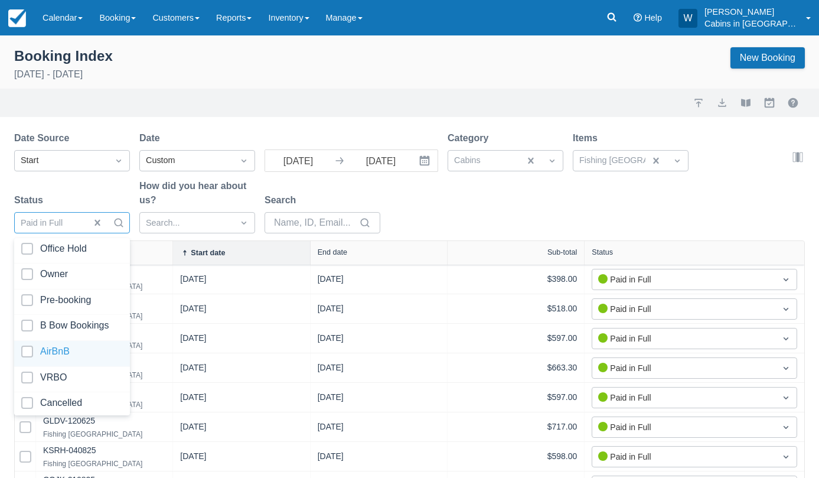
click at [30, 345] on div at bounding box center [72, 353] width 102 height 16
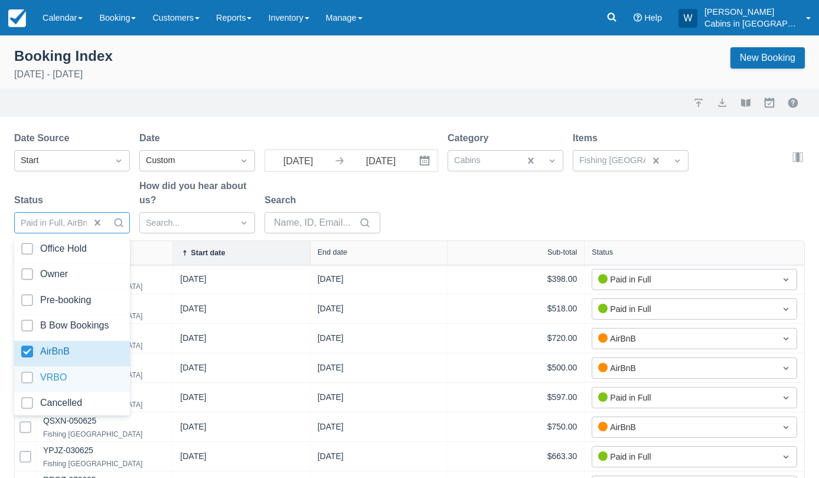
click at [27, 372] on div at bounding box center [72, 379] width 102 height 16
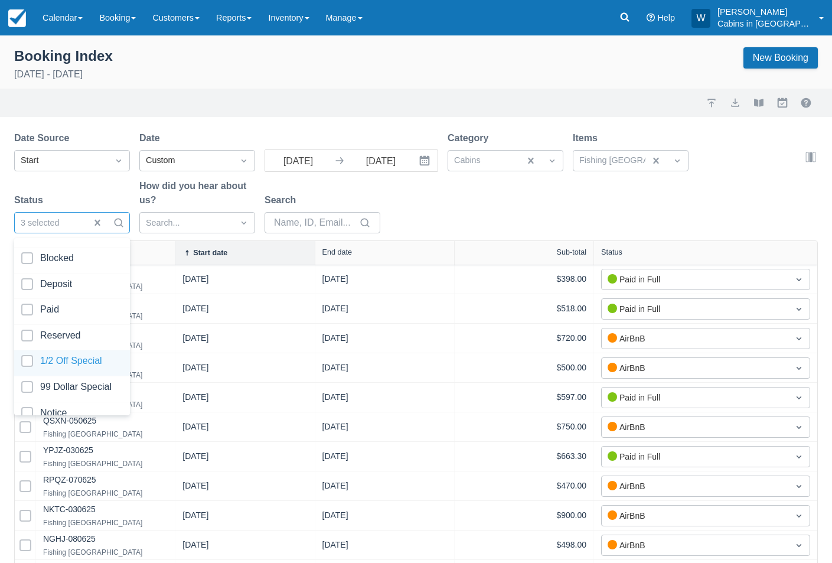
click at [426, 163] on icon "Interact with the calendar and add the check-in date for your trip." at bounding box center [425, 161] width 10 height 10
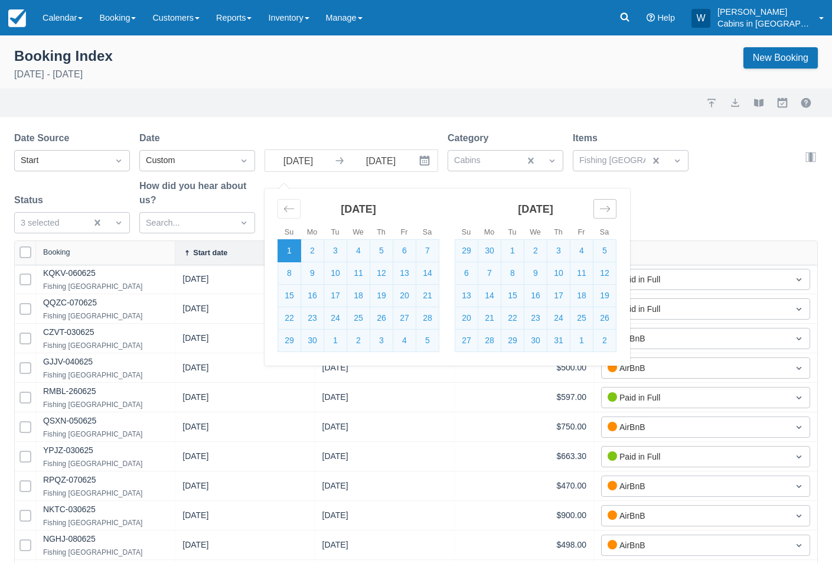
click at [609, 208] on icon "Move forward to switch to the next month." at bounding box center [604, 208] width 11 height 11
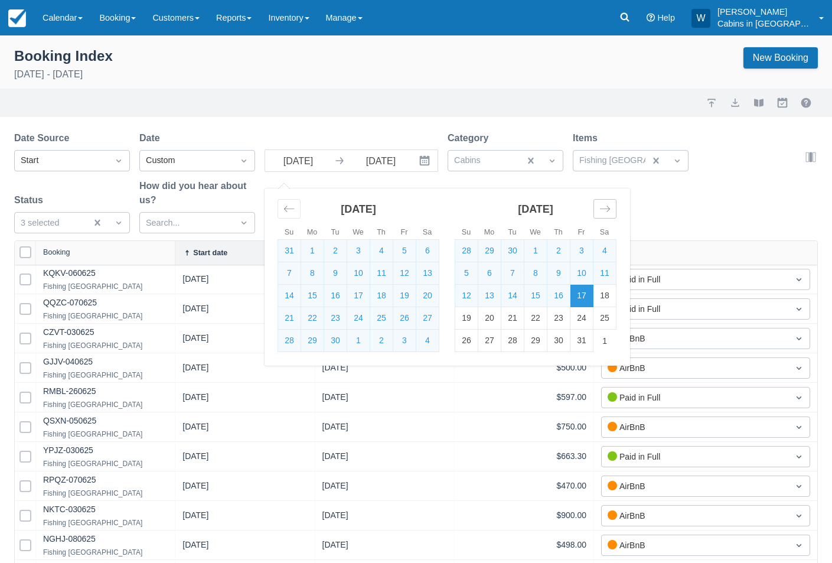
click at [609, 208] on icon "Move forward to switch to the next month." at bounding box center [604, 208] width 11 height 11
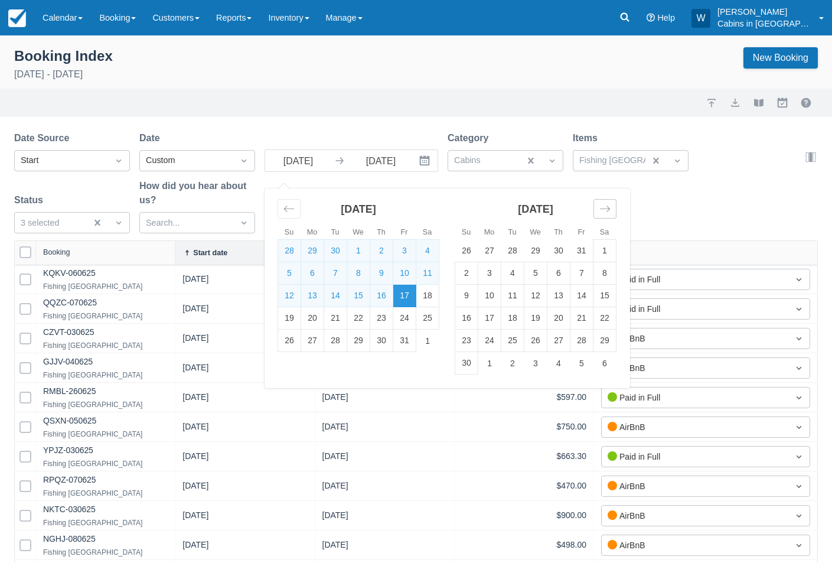
click at [609, 208] on icon "Move forward to switch to the next month." at bounding box center [604, 208] width 11 height 11
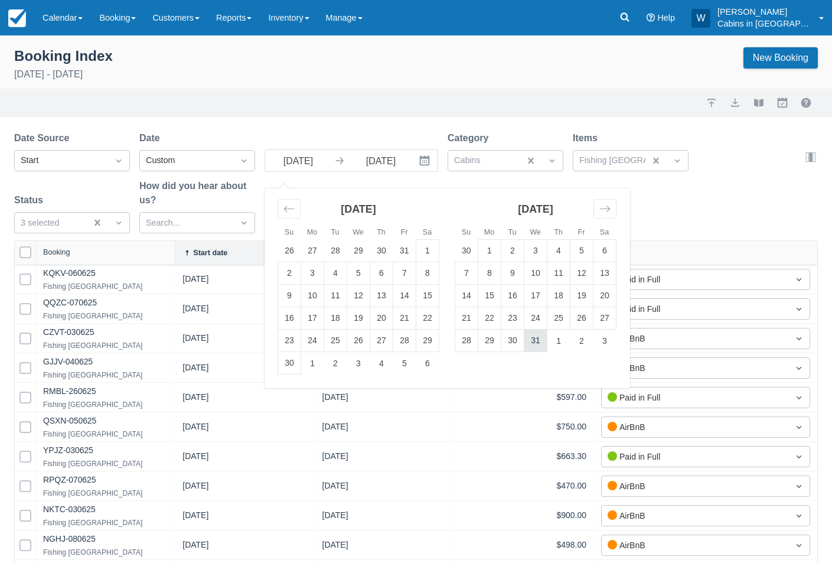
click at [535, 339] on td "31" at bounding box center [535, 340] width 23 height 22
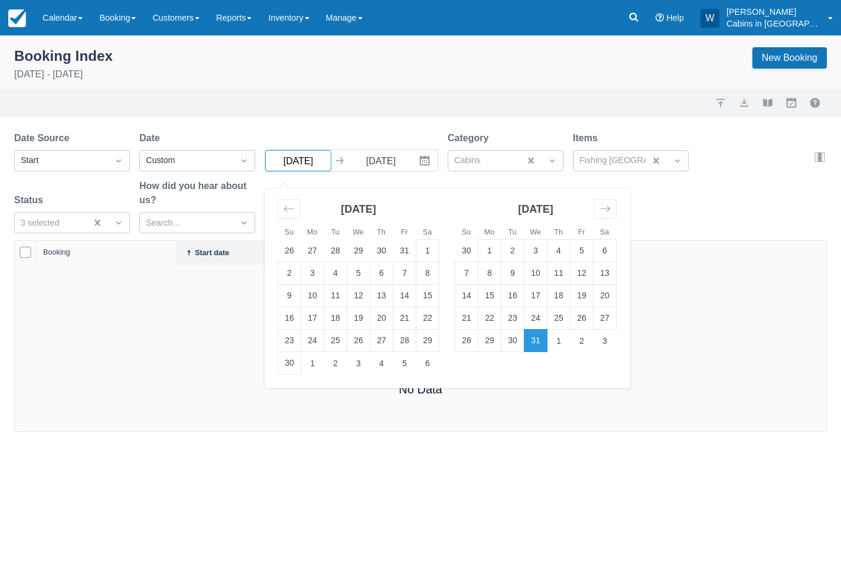
click at [312, 160] on input "12/31/25" at bounding box center [298, 160] width 66 height 21
click at [291, 201] on div "Move backward to switch to the previous month." at bounding box center [288, 208] width 23 height 19
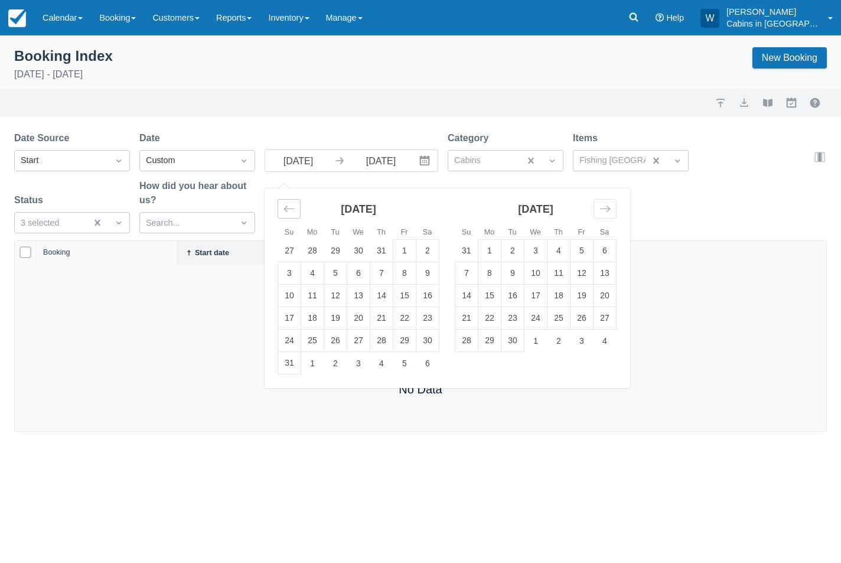
click at [291, 201] on div "Move backward to switch to the previous month." at bounding box center [288, 208] width 23 height 19
click at [467, 244] on td "1" at bounding box center [466, 251] width 23 height 22
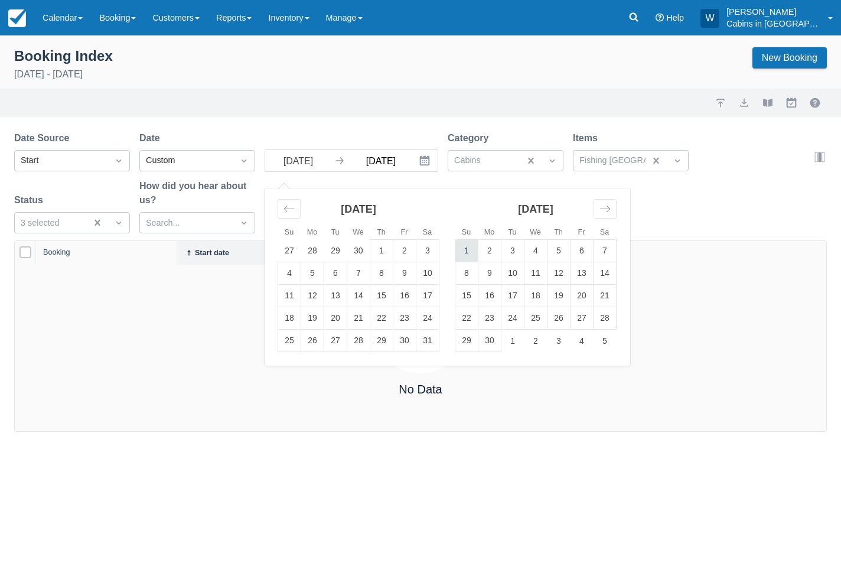
type input "06/01/25"
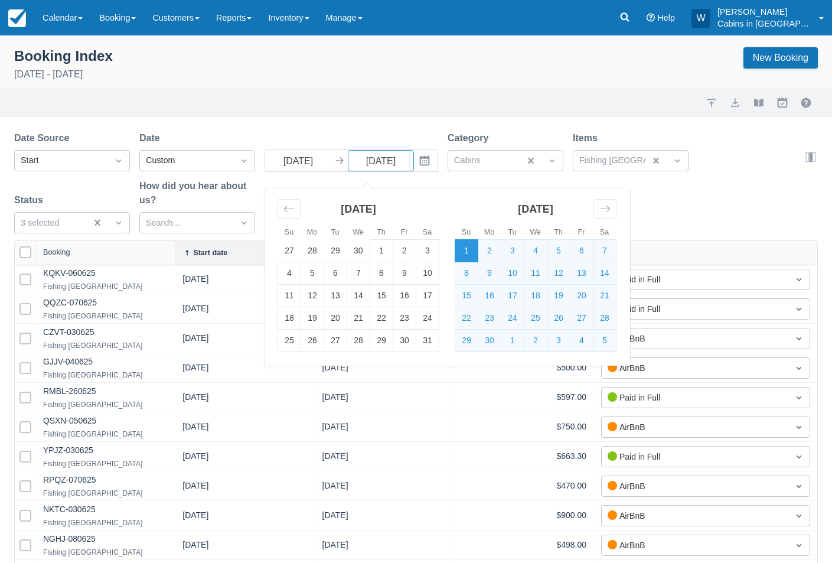
click at [418, 160] on button "Interact with the calendar and add the check-in date for your trip." at bounding box center [426, 160] width 24 height 21
click at [373, 157] on input "[DATE]" at bounding box center [381, 160] width 66 height 21
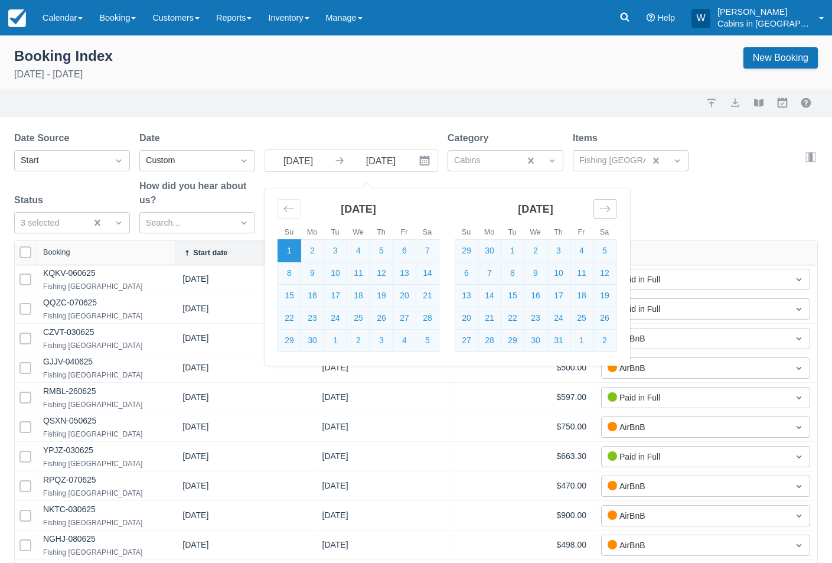
click at [604, 207] on icon "Move forward to switch to the next month." at bounding box center [604, 208] width 11 height 11
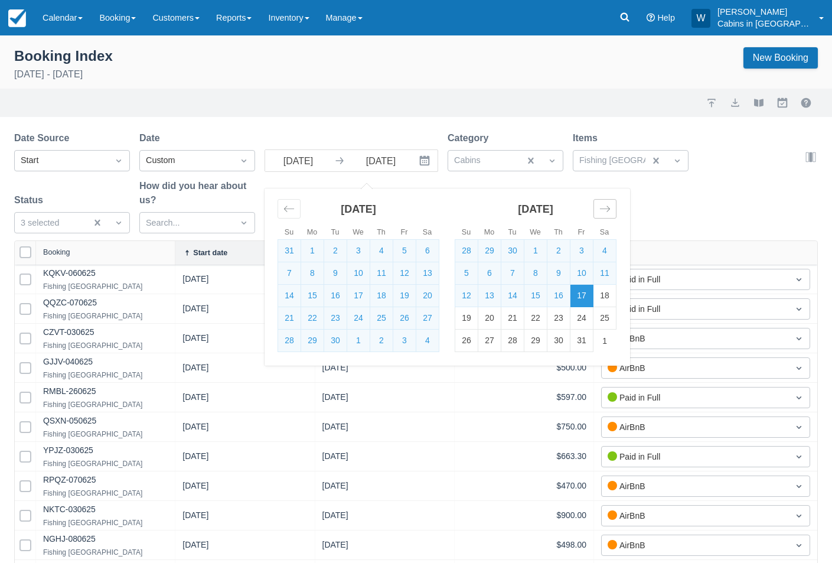
click at [604, 207] on icon "Move forward to switch to the next month." at bounding box center [604, 208] width 11 height 11
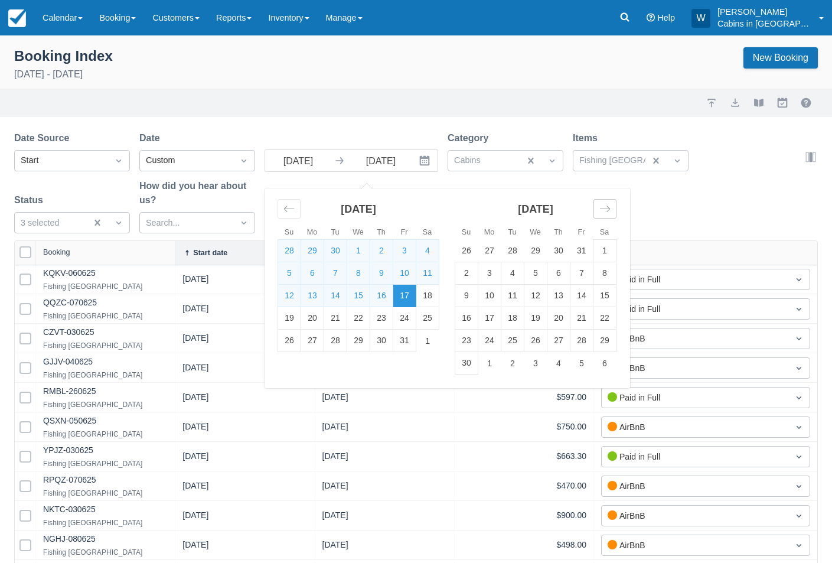
click at [604, 207] on icon "Move forward to switch to the next month." at bounding box center [604, 208] width 11 height 11
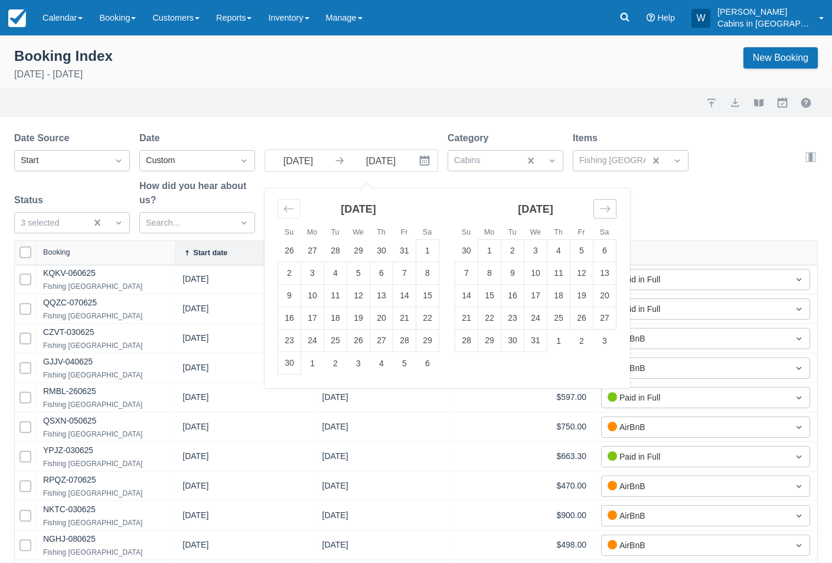
click at [604, 207] on icon "Move forward to switch to the next month." at bounding box center [604, 208] width 11 height 11
click at [362, 345] on td "31" at bounding box center [358, 340] width 23 height 22
type input "12/31/25"
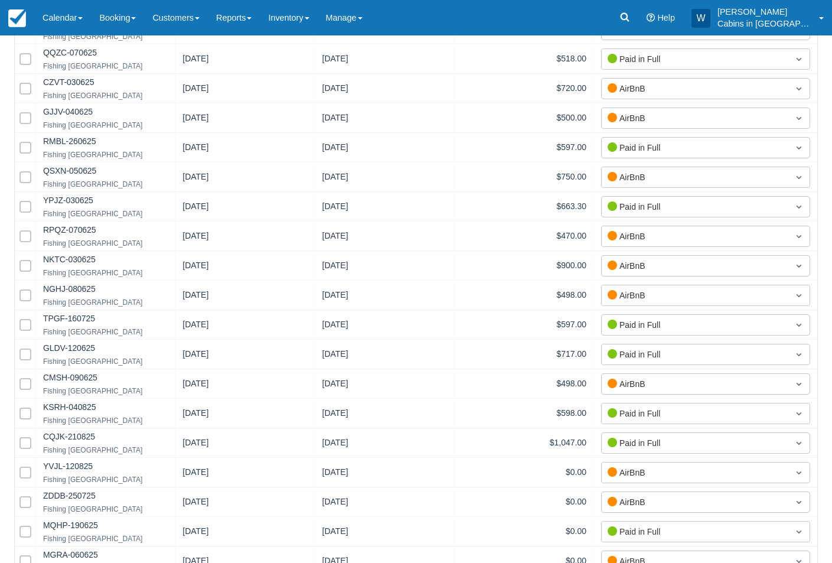
scroll to position [263, 0]
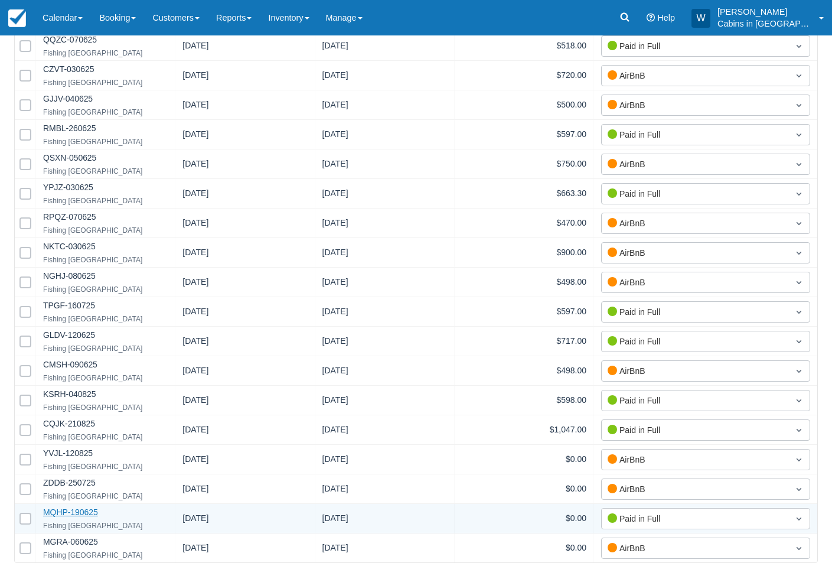
click at [79, 503] on link "MQHP-190625" at bounding box center [70, 511] width 55 height 9
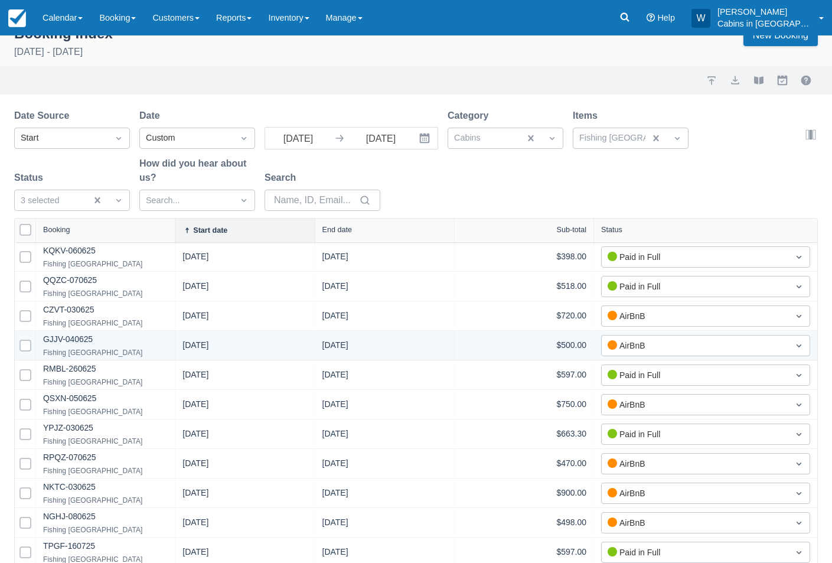
scroll to position [0, 0]
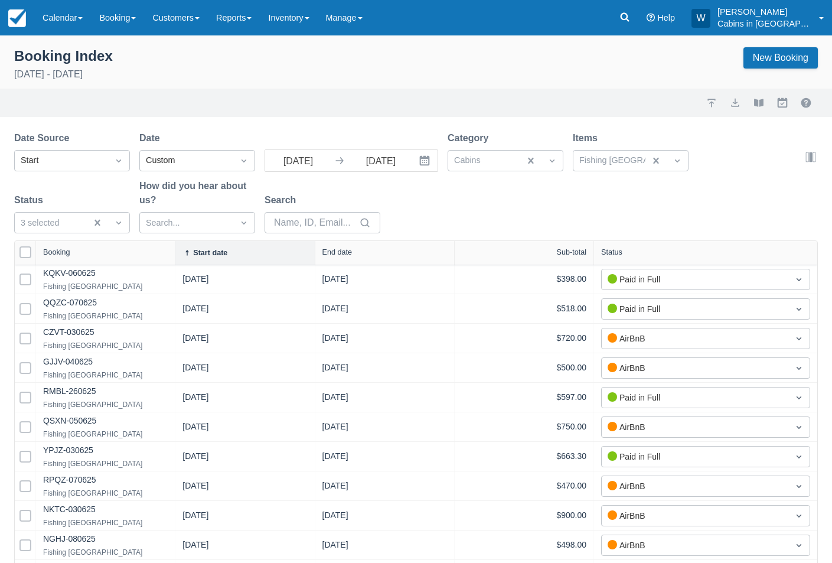
click at [423, 162] on icon "Interact with the calendar and add the check-in date for your trip." at bounding box center [425, 161] width 10 height 10
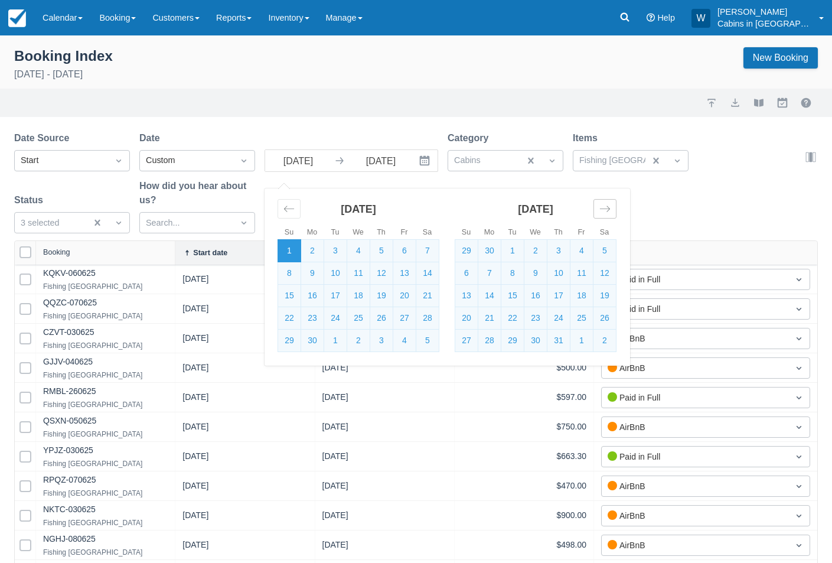
click at [598, 211] on div "Move forward to switch to the next month." at bounding box center [604, 208] width 23 height 19
click at [519, 340] on td "30" at bounding box center [512, 340] width 23 height 22
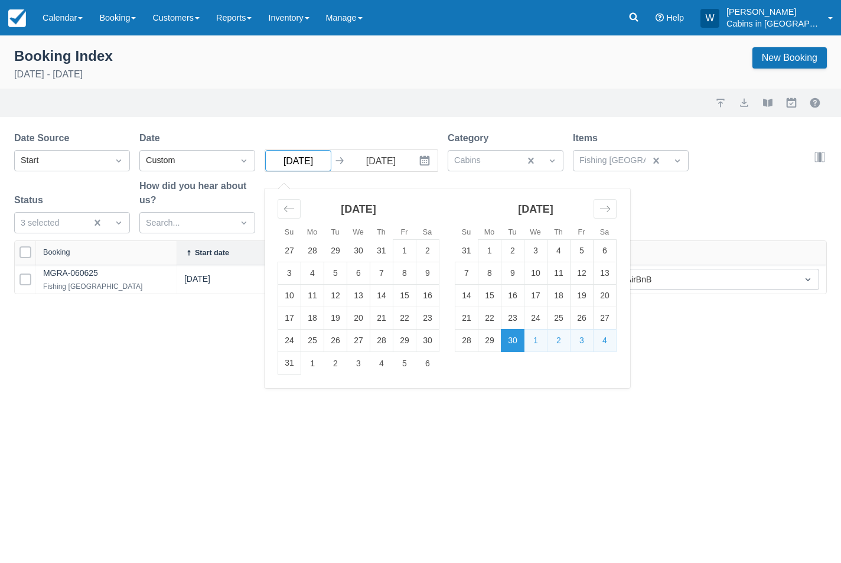
click at [319, 162] on input "09/30/25" at bounding box center [298, 160] width 66 height 21
click at [290, 211] on icon "Move backward to switch to the previous month." at bounding box center [288, 208] width 11 height 11
click at [290, 210] on icon "Move backward to switch to the previous month." at bounding box center [288, 208] width 11 height 11
click at [287, 253] on td "1" at bounding box center [289, 251] width 23 height 22
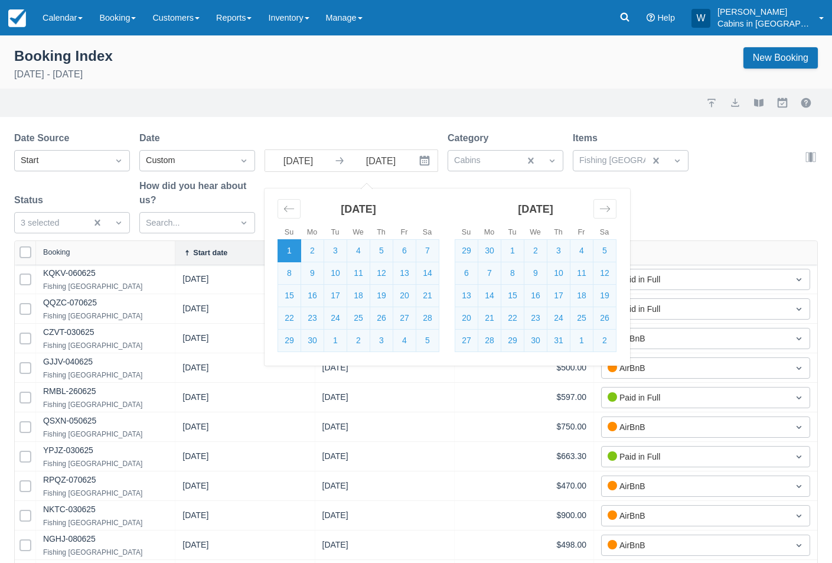
click at [657, 204] on div "Date Source Start Date Custom 06/01/25 Navigate forward to interact with the ca…" at bounding box center [408, 185] width 789 height 109
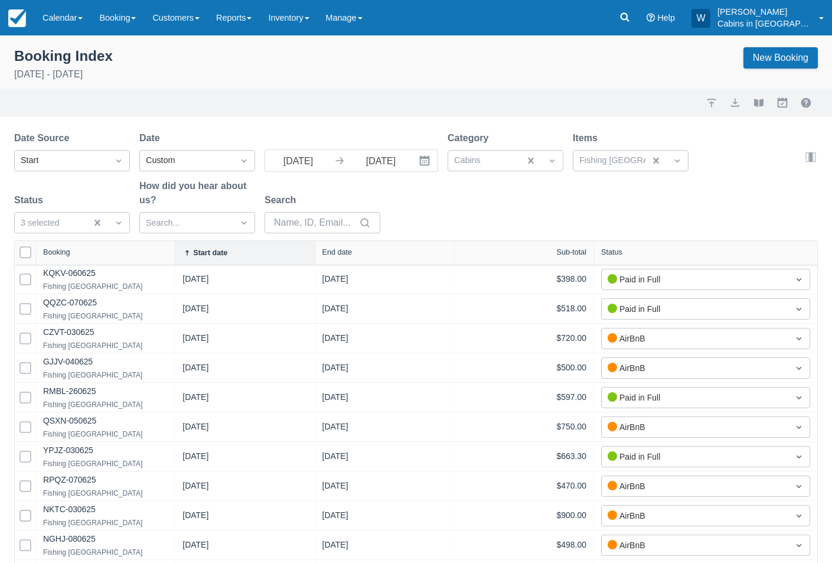
click at [430, 160] on button "Interact with the calendar and add the check-in date for your trip." at bounding box center [426, 160] width 24 height 21
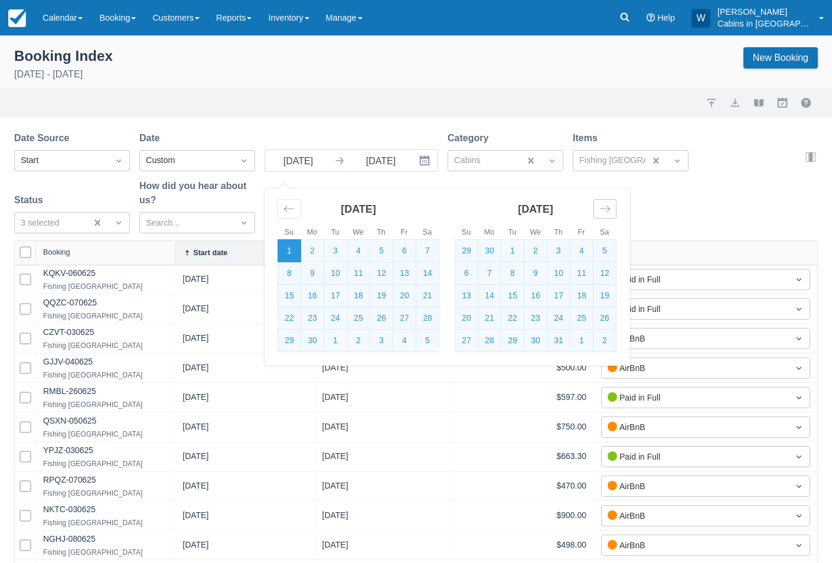
click at [612, 207] on div "Move forward to switch to the next month." at bounding box center [604, 208] width 23 height 19
click at [521, 343] on td "30" at bounding box center [512, 340] width 23 height 22
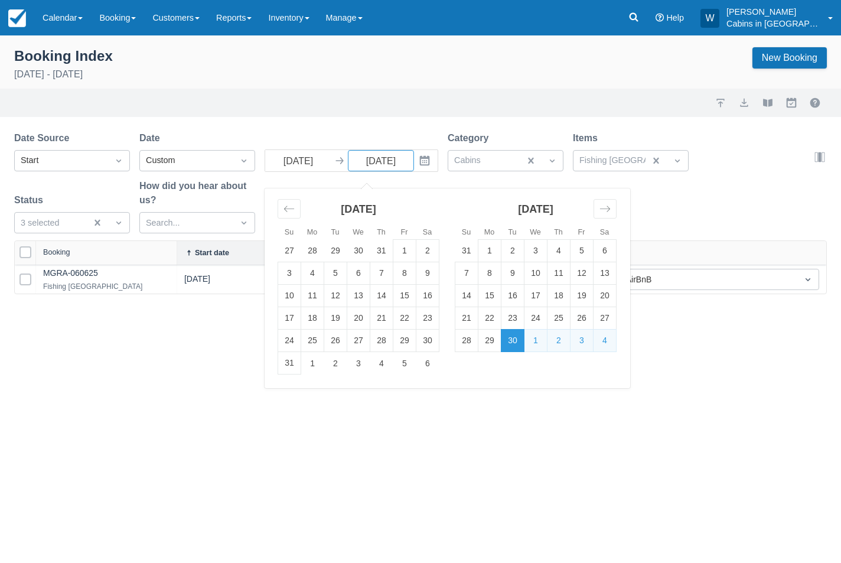
click at [657, 200] on div "Date Source Start Date Custom 09/30/25 Navigate forward to interact with the ca…" at bounding box center [413, 185] width 798 height 109
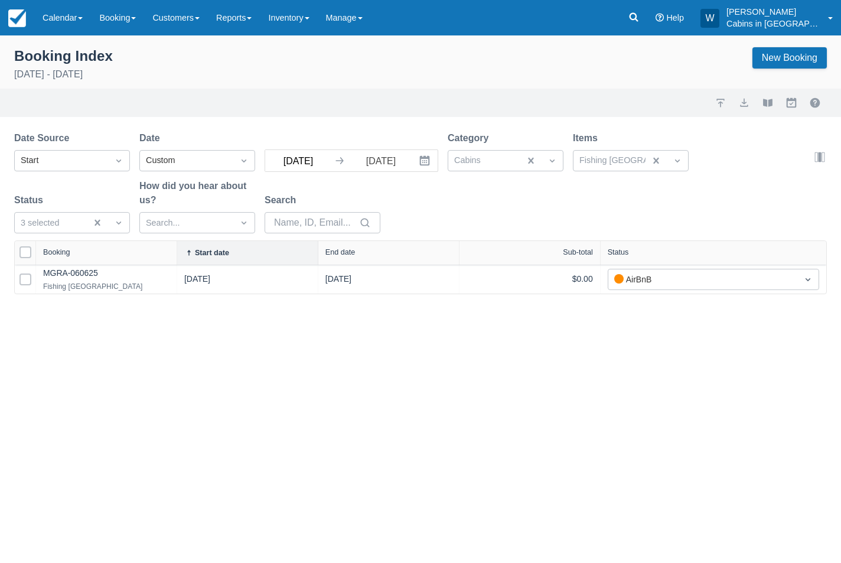
click at [310, 158] on input "09/30/25" at bounding box center [298, 160] width 66 height 21
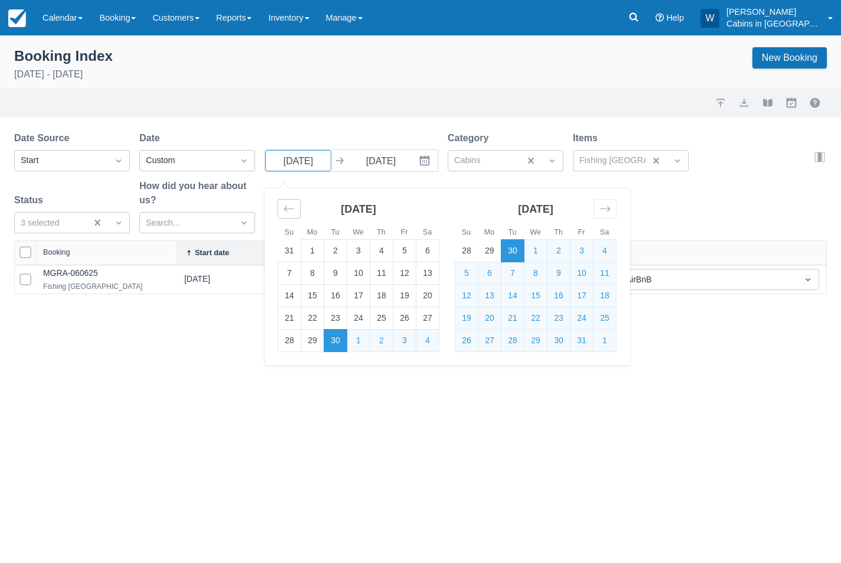
click at [292, 207] on icon "Move backward to switch to the previous month." at bounding box center [288, 208] width 11 height 11
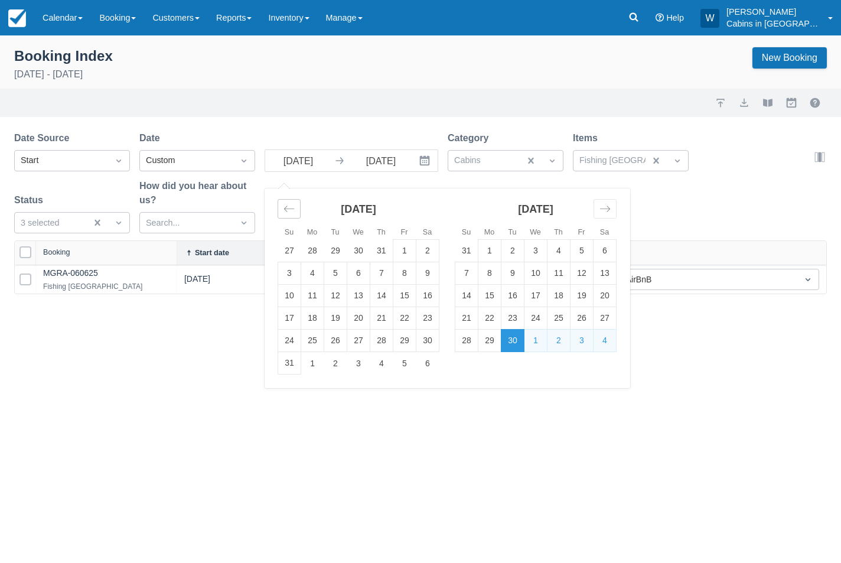
click at [292, 207] on icon "Move backward to switch to the previous month." at bounding box center [288, 208] width 11 height 11
click at [292, 205] on icon "Move backward to switch to the previous month." at bounding box center [288, 208] width 11 height 11
click at [286, 254] on td "1" at bounding box center [289, 251] width 23 height 22
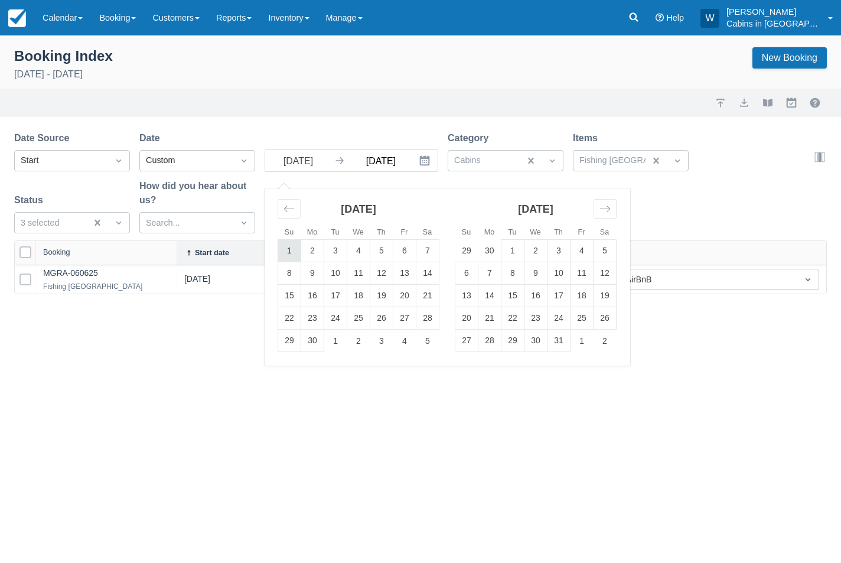
type input "06/01/25"
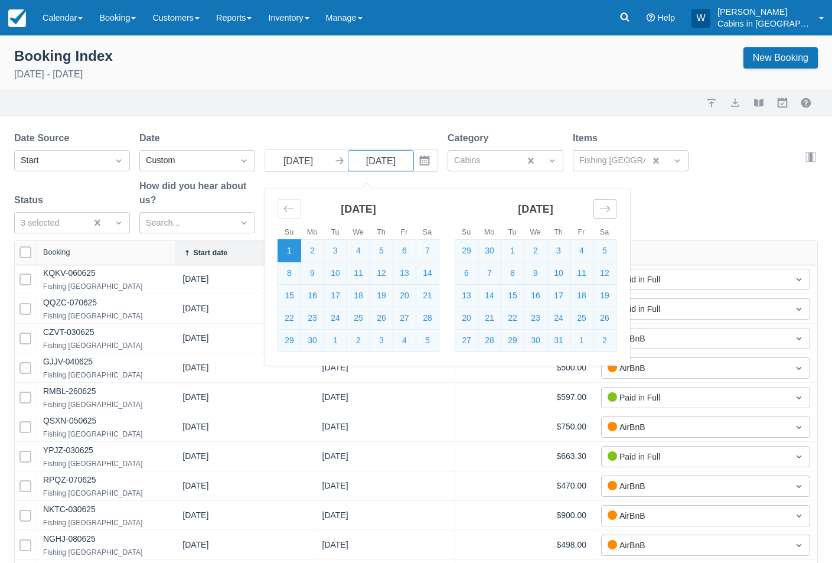
click at [607, 210] on icon "Move forward to switch to the next month." at bounding box center [604, 208] width 11 height 11
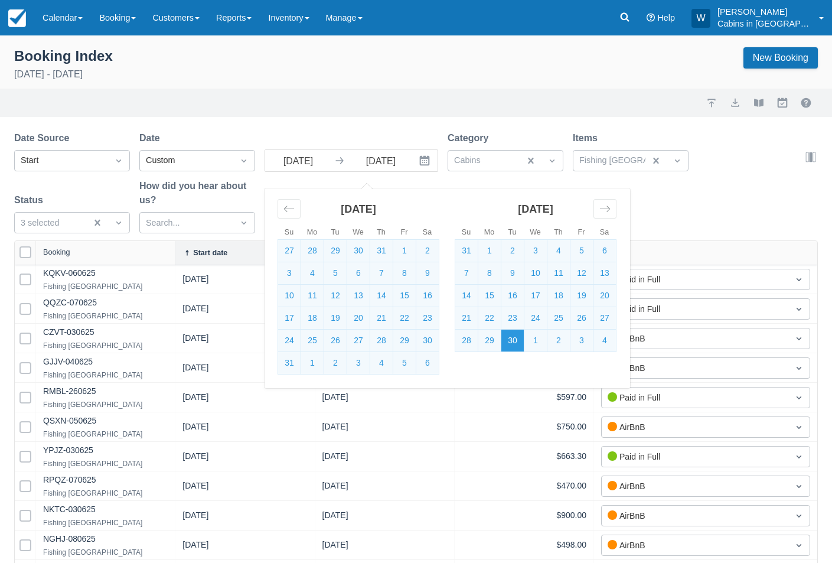
click at [508, 338] on td "30" at bounding box center [512, 340] width 23 height 22
type input "09/30/25"
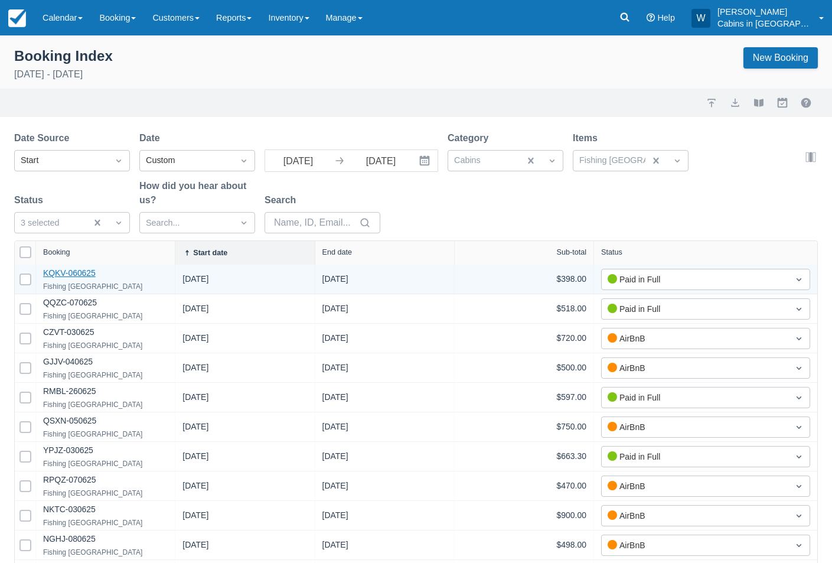
click at [76, 272] on link "KQKV-060625" at bounding box center [69, 272] width 53 height 9
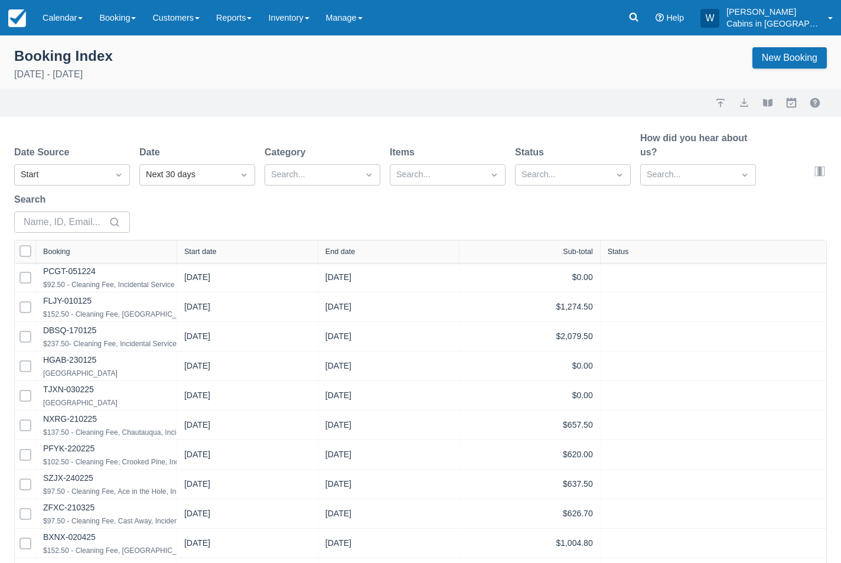
select select "25"
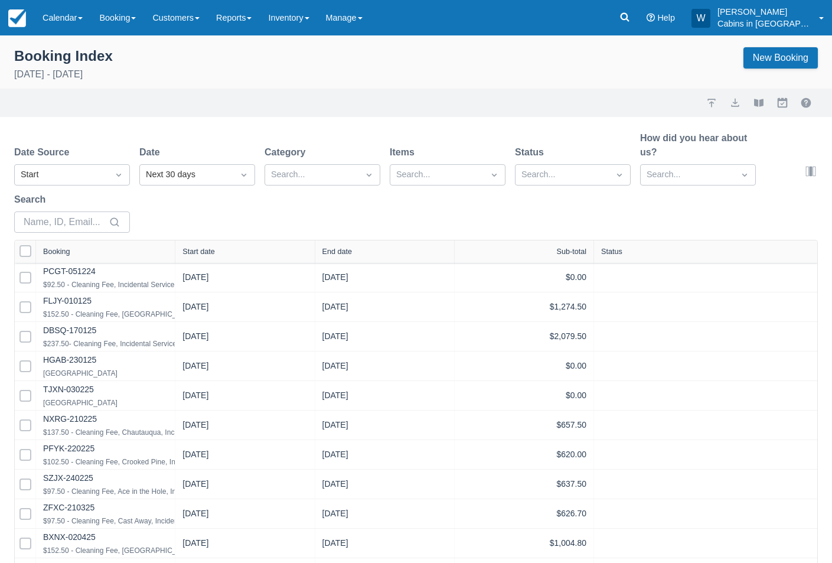
select select "25"
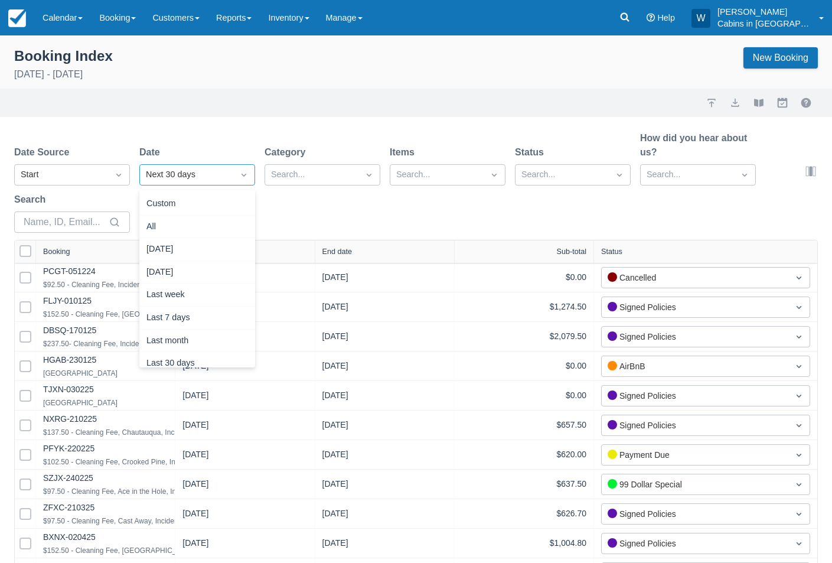
click at [169, 176] on div "Next 30 days" at bounding box center [186, 174] width 81 height 13
click at [165, 205] on div "Custom" at bounding box center [197, 203] width 116 height 23
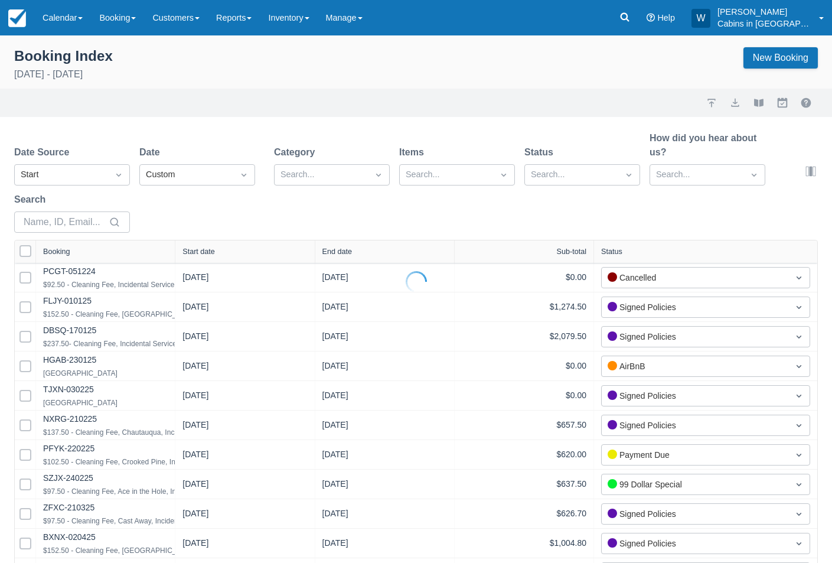
select select "25"
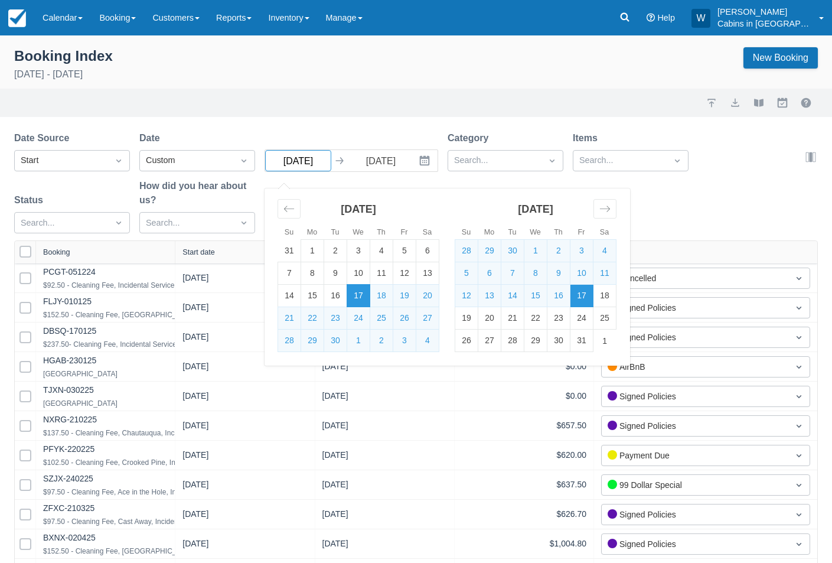
click at [295, 162] on input "09/17/25" at bounding box center [298, 160] width 66 height 21
click at [285, 202] on div "Move backward to switch to the previous month." at bounding box center [288, 208] width 23 height 19
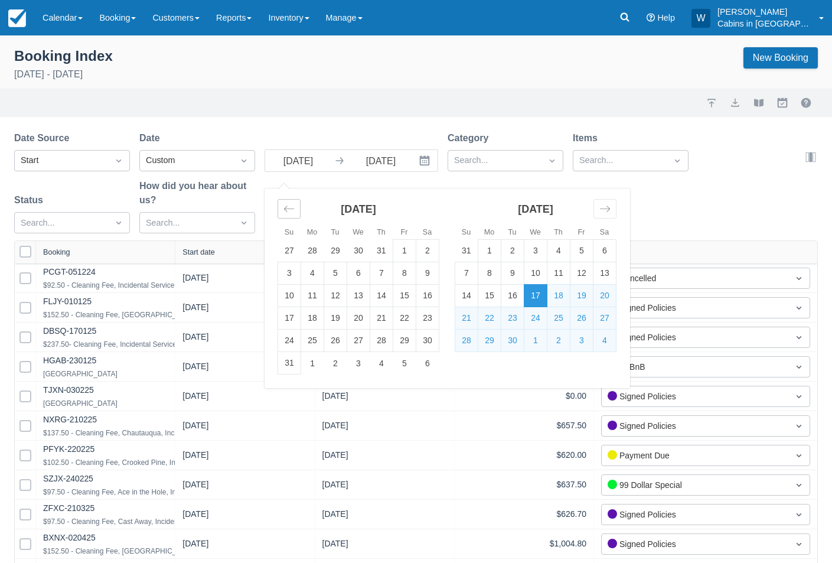
click at [285, 201] on div "Move backward to switch to the previous month." at bounding box center [288, 208] width 23 height 19
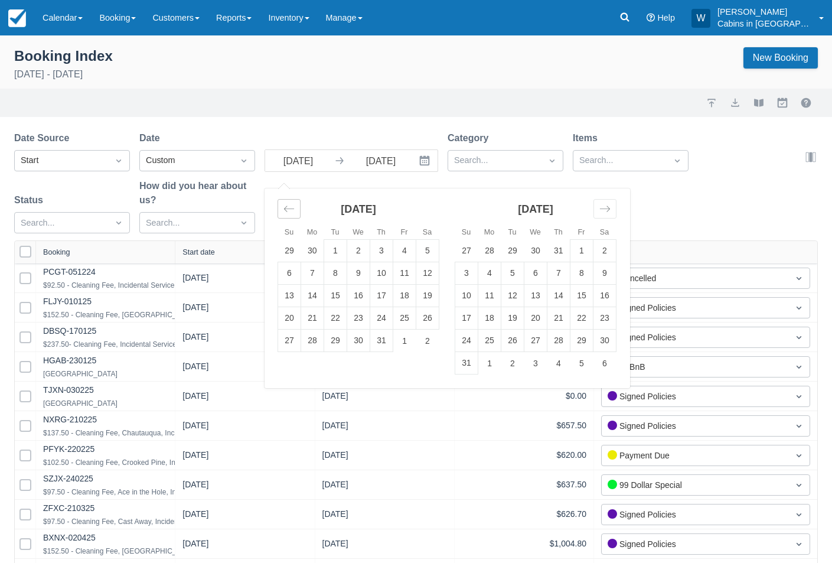
click at [293, 206] on icon "Move backward to switch to the previous month." at bounding box center [288, 208] width 11 height 11
click at [291, 251] on td "1" at bounding box center [289, 251] width 23 height 22
type input "06/01/25"
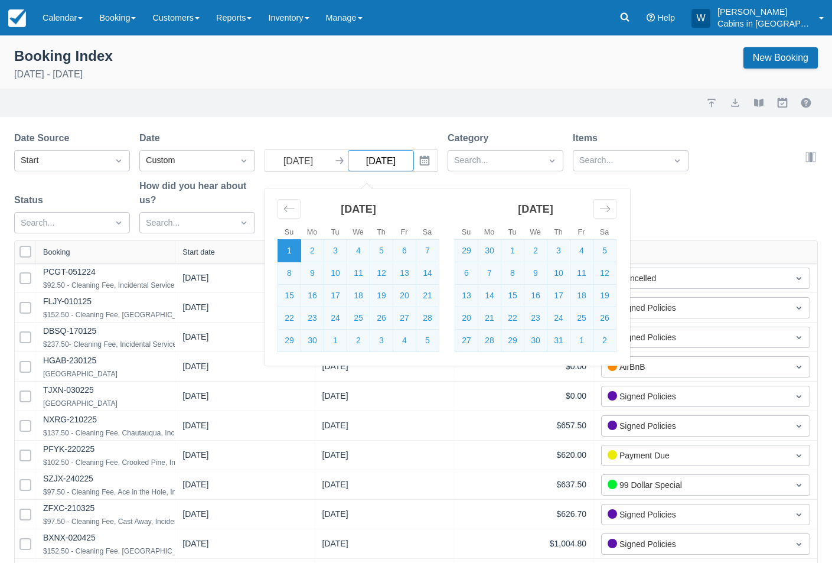
select select "25"
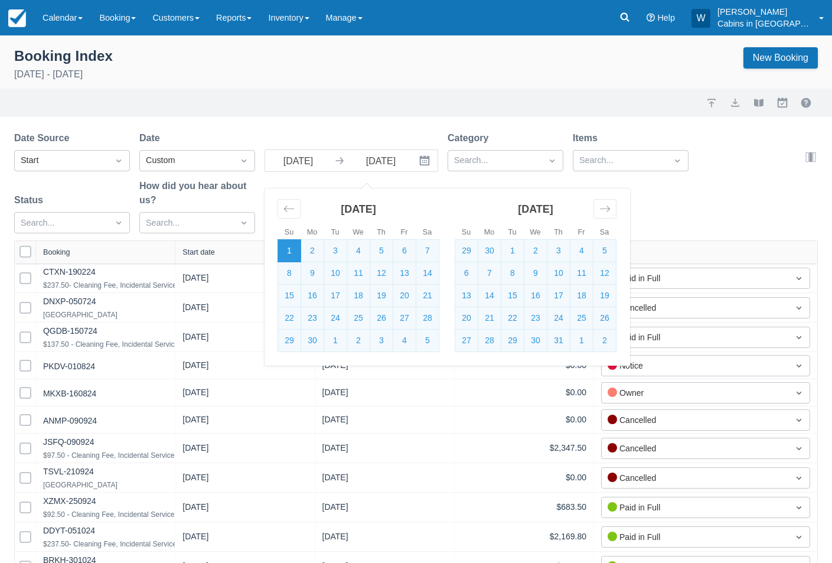
click at [424, 158] on icon "Interact with the calendar and add the check-in date for your trip." at bounding box center [425, 161] width 10 height 10
click at [395, 161] on input "[DATE]" at bounding box center [381, 160] width 66 height 21
click at [604, 209] on icon "Move forward to switch to the next month." at bounding box center [604, 208] width 11 height 11
click at [604, 209] on icon "Move forward to switch to the next month." at bounding box center [605, 209] width 10 height 6
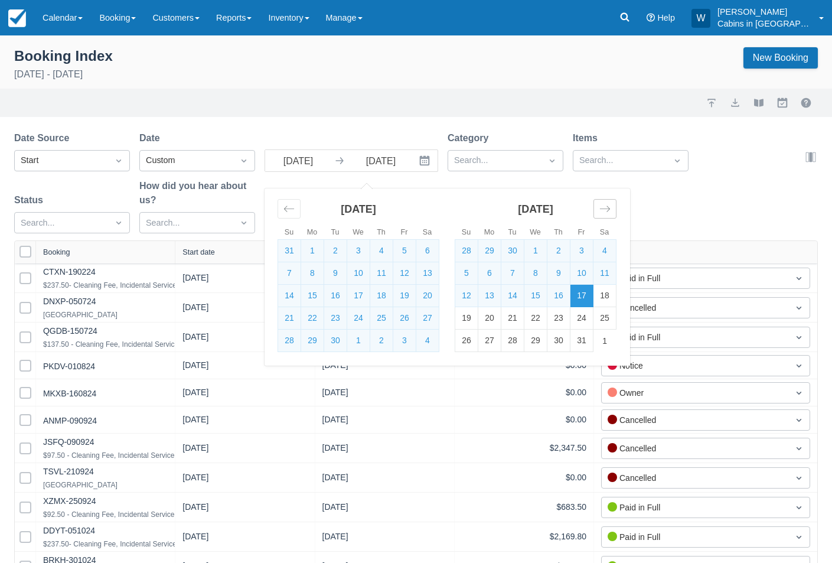
click at [604, 209] on icon "Move forward to switch to the next month." at bounding box center [605, 209] width 10 height 6
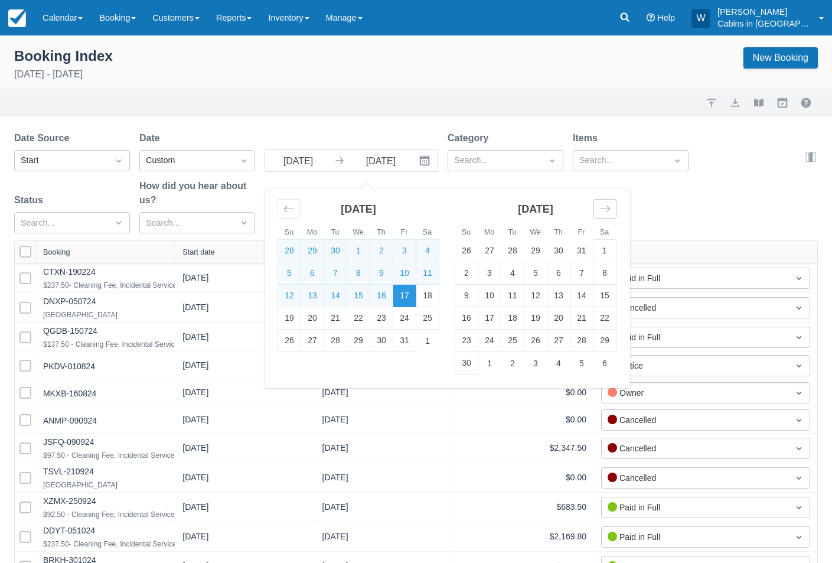
click at [604, 209] on icon "Move forward to switch to the next month." at bounding box center [605, 209] width 10 height 6
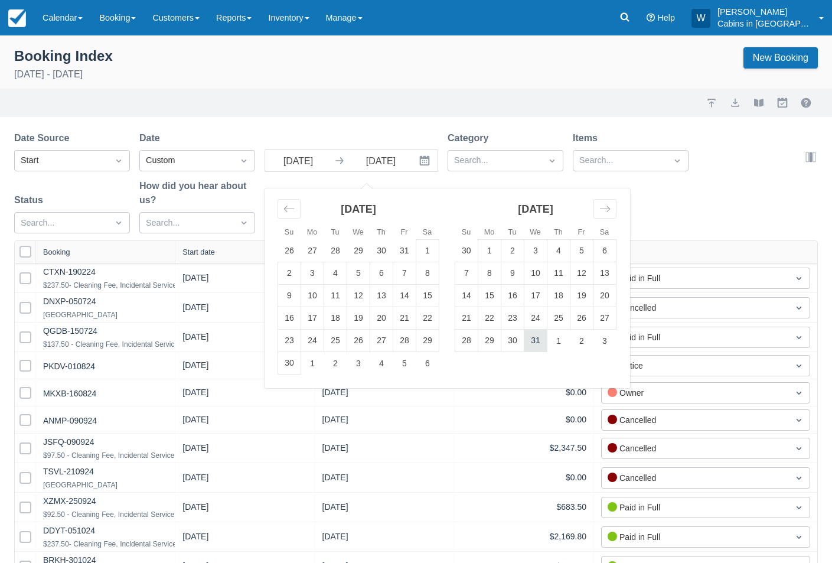
click at [534, 341] on td "31" at bounding box center [535, 340] width 23 height 22
type input "12/31/25"
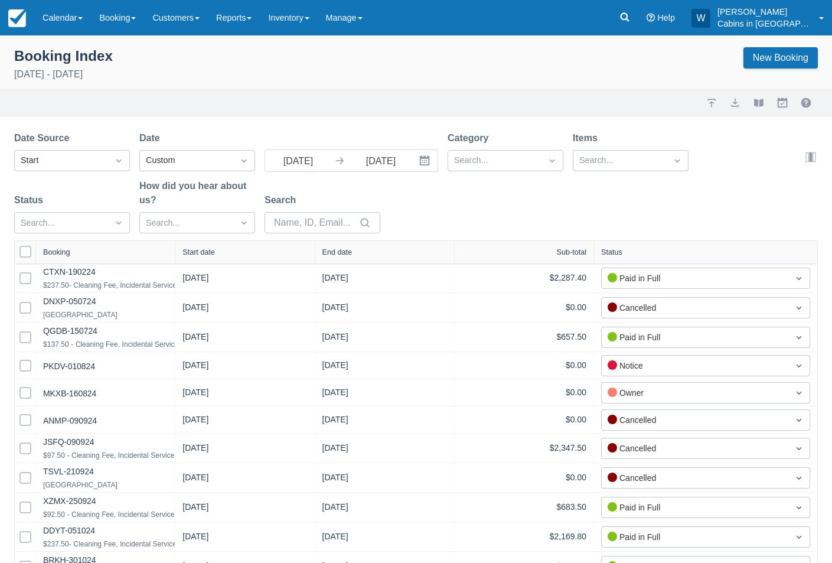
select select "25"
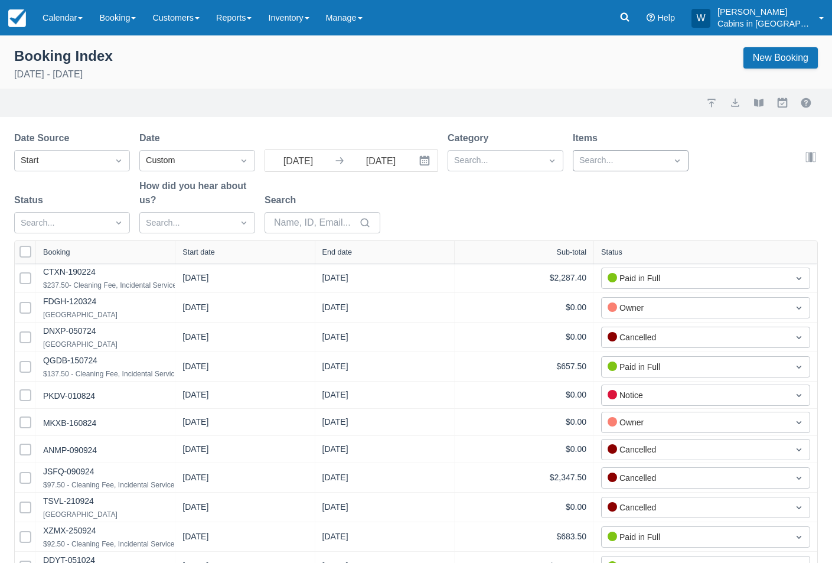
click at [628, 161] on div at bounding box center [619, 160] width 81 height 15
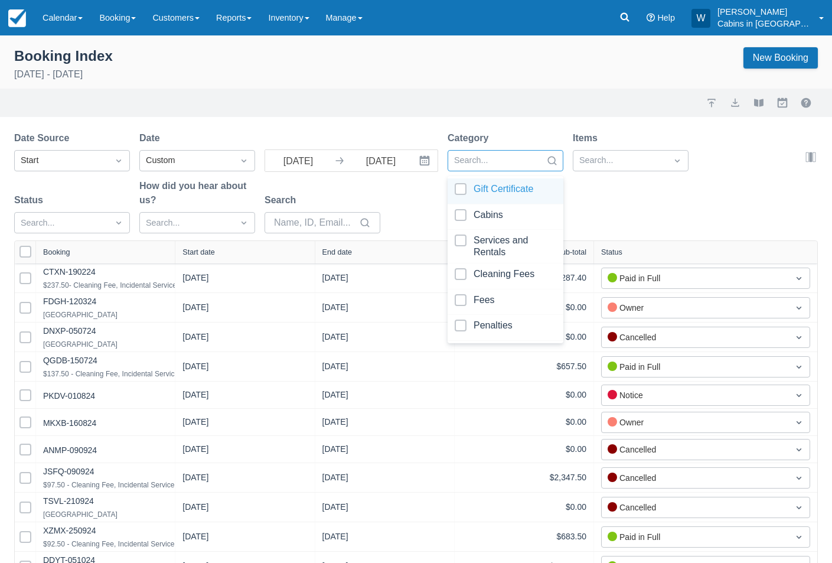
click at [524, 157] on div at bounding box center [494, 160] width 81 height 15
click at [465, 215] on div at bounding box center [506, 217] width 102 height 16
select select "25"
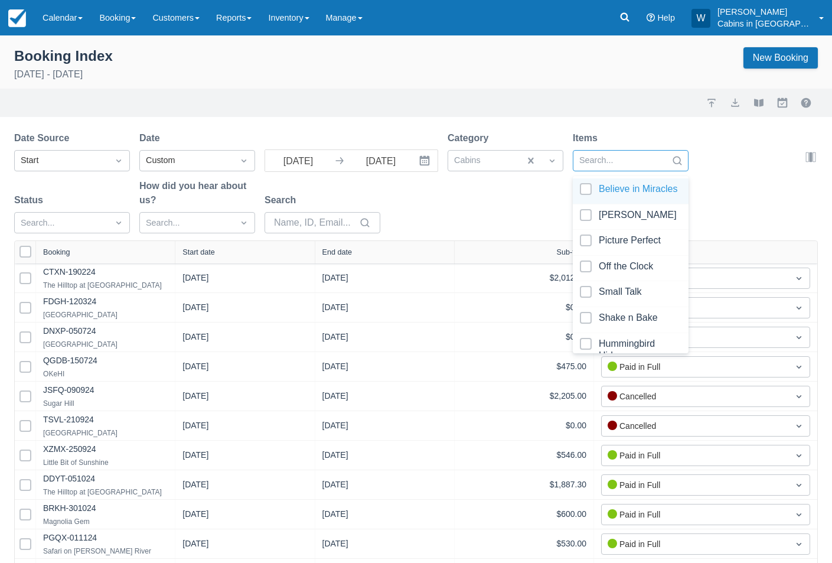
click at [615, 164] on div at bounding box center [619, 160] width 81 height 15
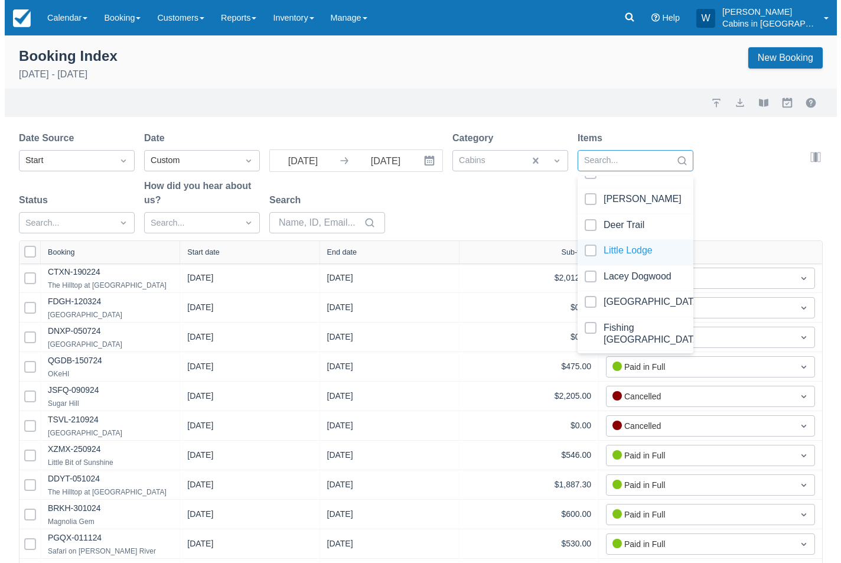
scroll to position [688, 0]
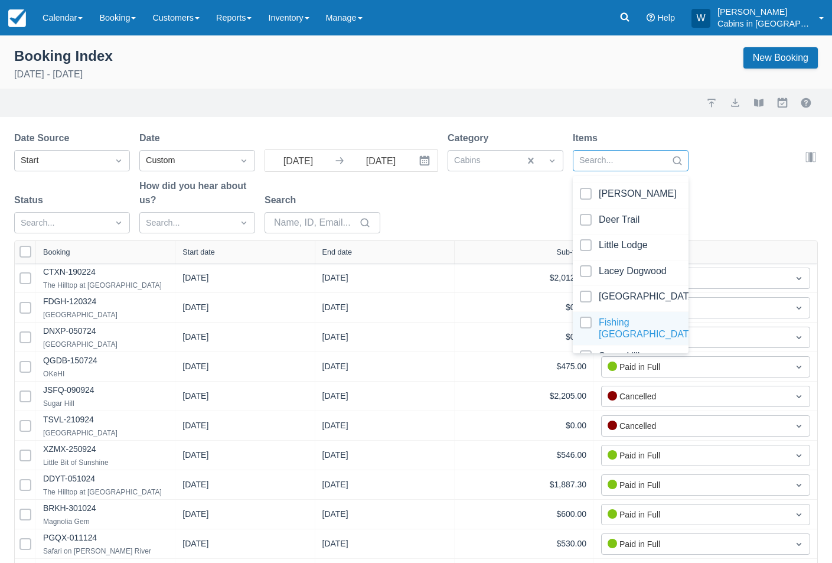
click at [587, 319] on div at bounding box center [631, 328] width 102 height 24
select select "25"
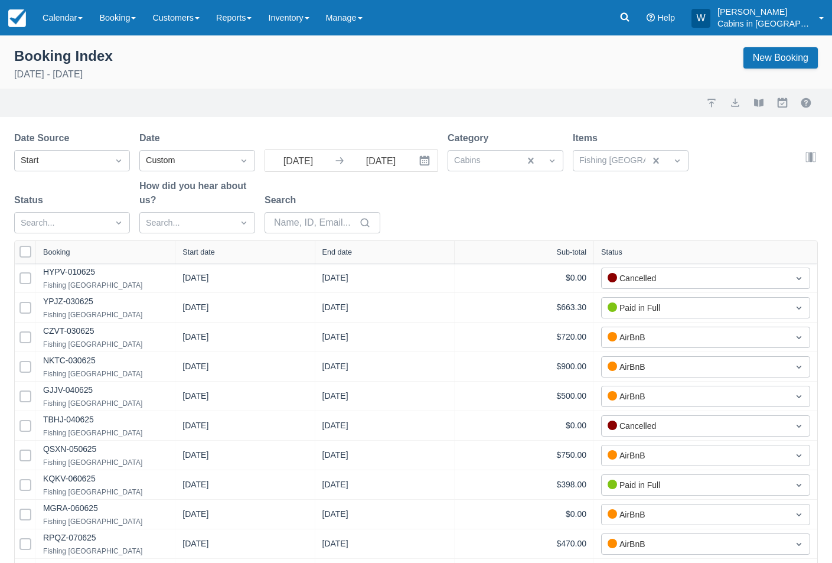
click at [522, 190] on div "Date Source Start Date Custom 06/01/25 Navigate forward to interact with the ca…" at bounding box center [408, 185] width 789 height 109
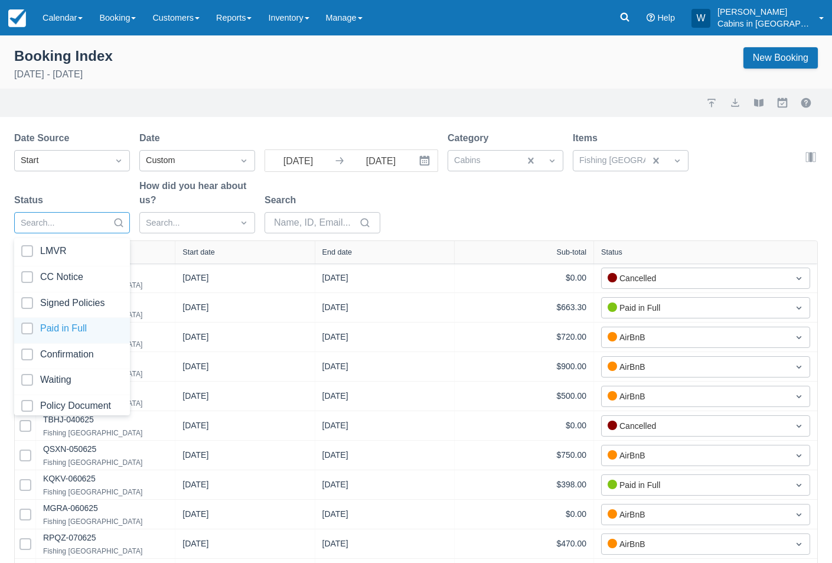
click at [23, 325] on div at bounding box center [72, 330] width 102 height 16
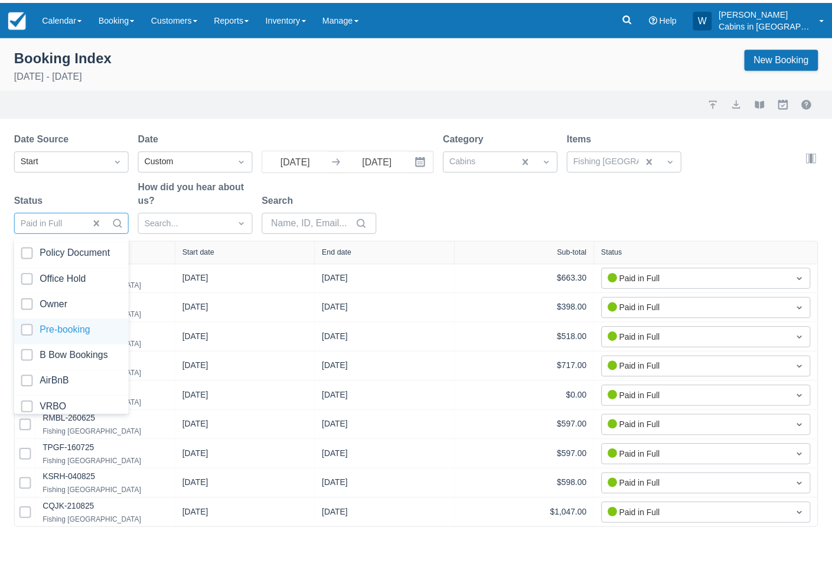
scroll to position [165, 0]
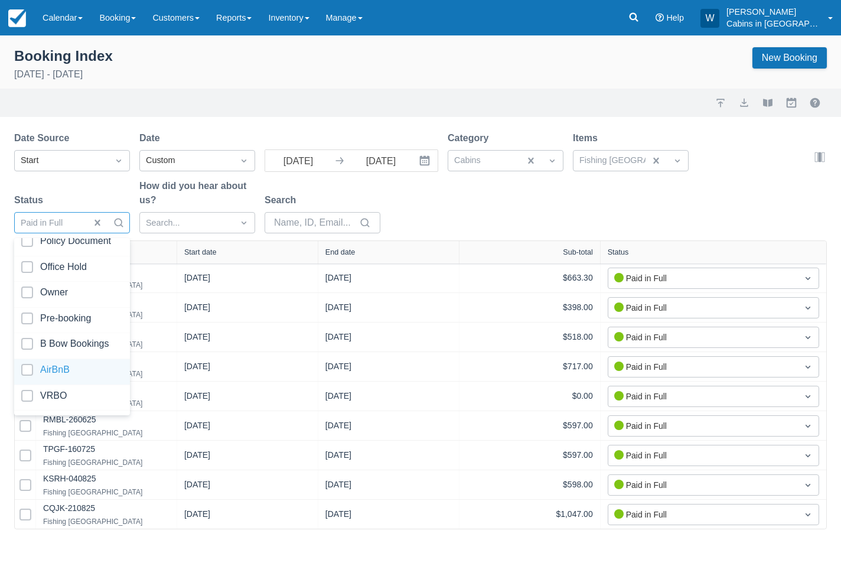
click at [29, 364] on div at bounding box center [72, 372] width 102 height 16
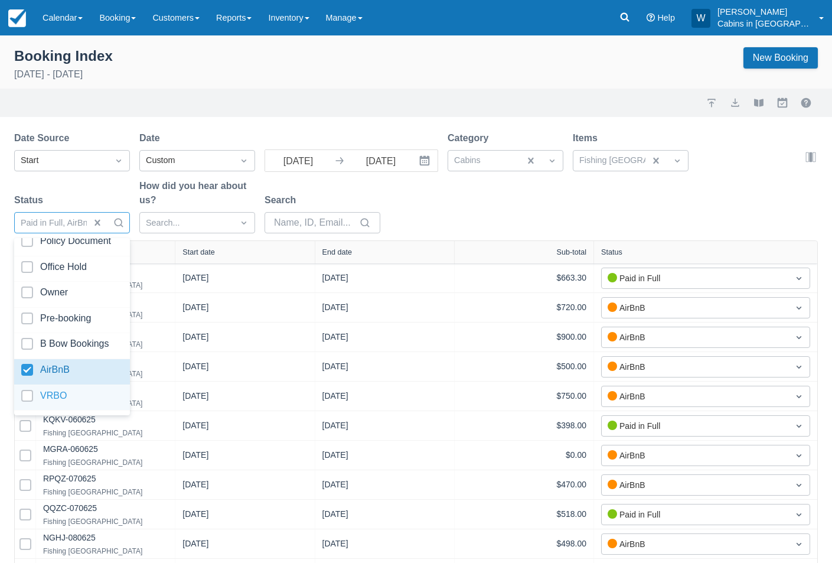
click at [29, 390] on div at bounding box center [72, 398] width 102 height 16
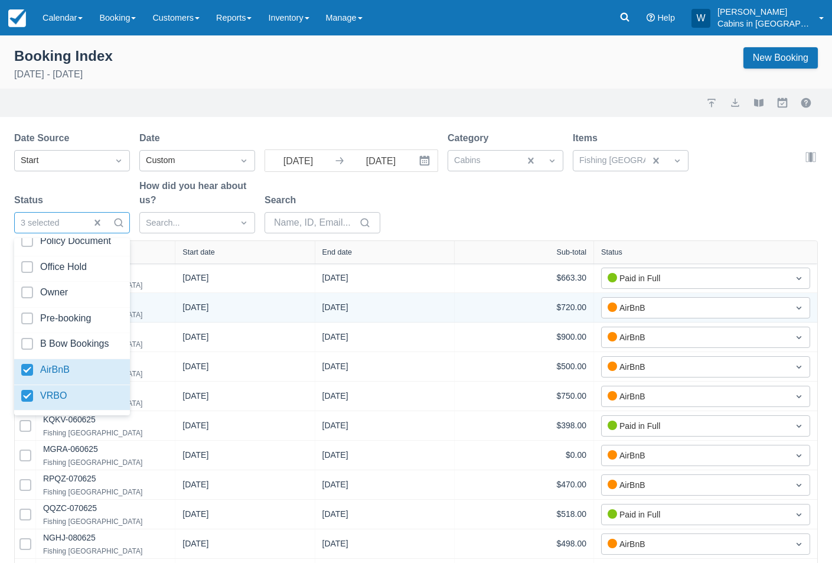
click at [413, 319] on div "06/22/25" at bounding box center [384, 307] width 139 height 29
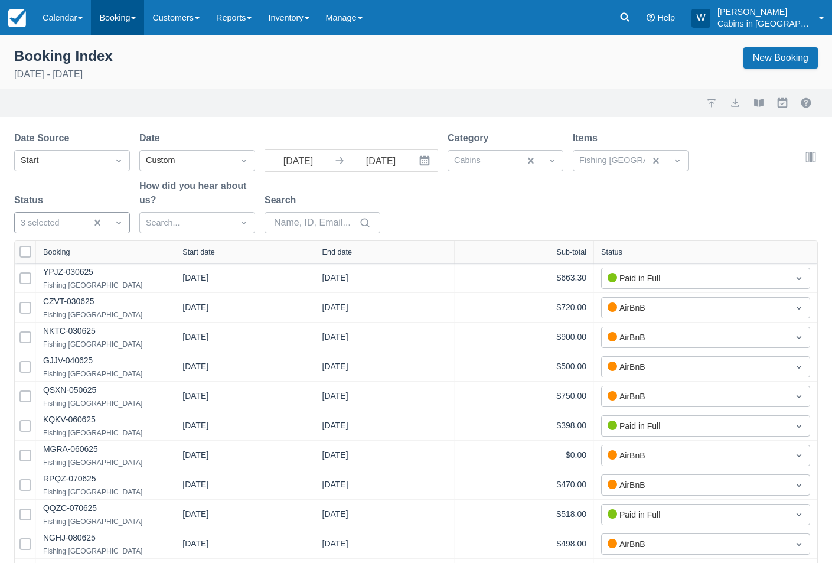
click at [125, 21] on link "Booking" at bounding box center [117, 17] width 53 height 35
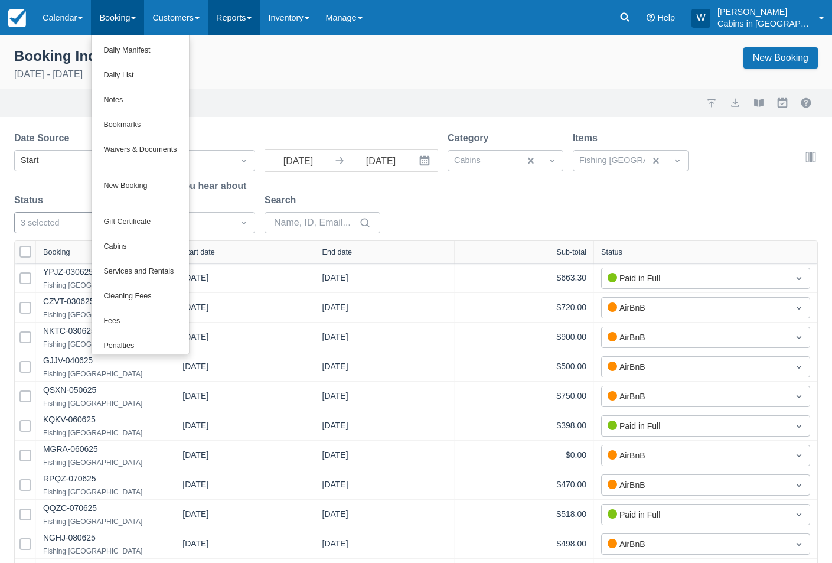
click at [246, 27] on link "Reports" at bounding box center [234, 17] width 52 height 35
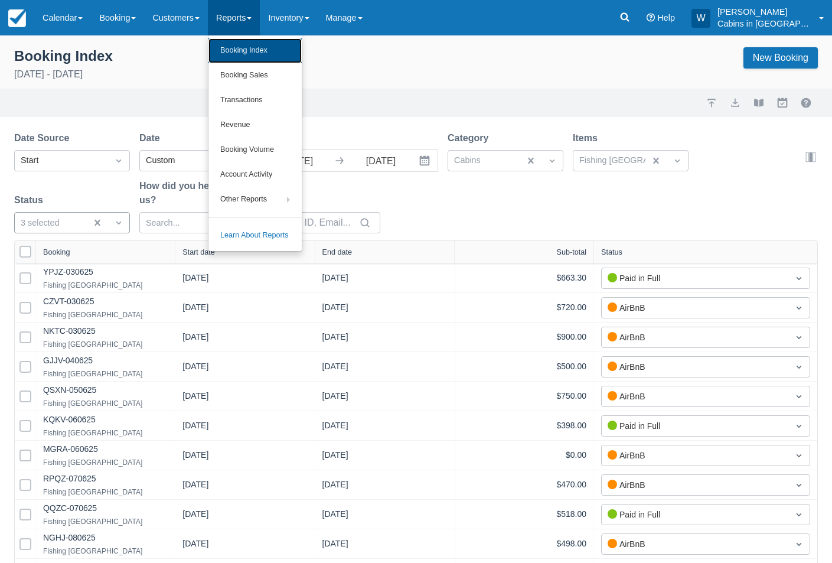
click at [243, 47] on link "Booking Index" at bounding box center [254, 50] width 93 height 25
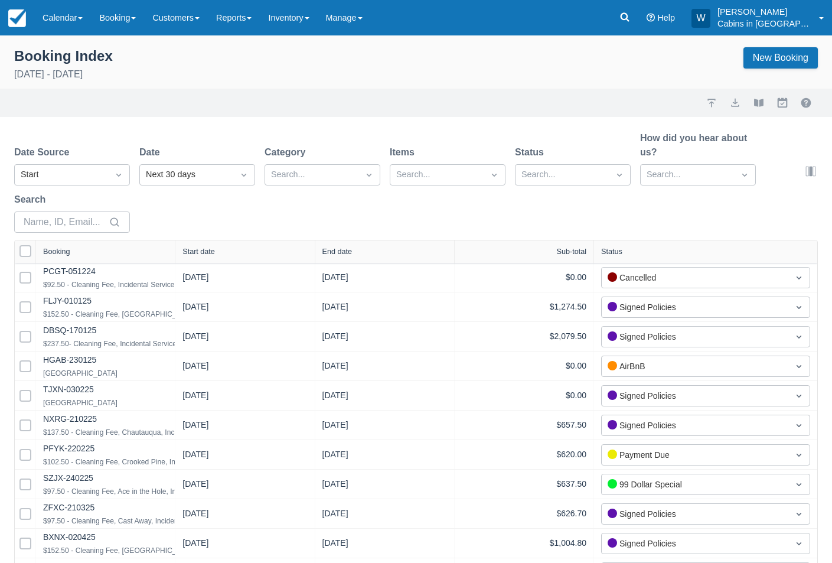
select select "25"
click at [85, 171] on div "Start" at bounding box center [61, 174] width 81 height 13
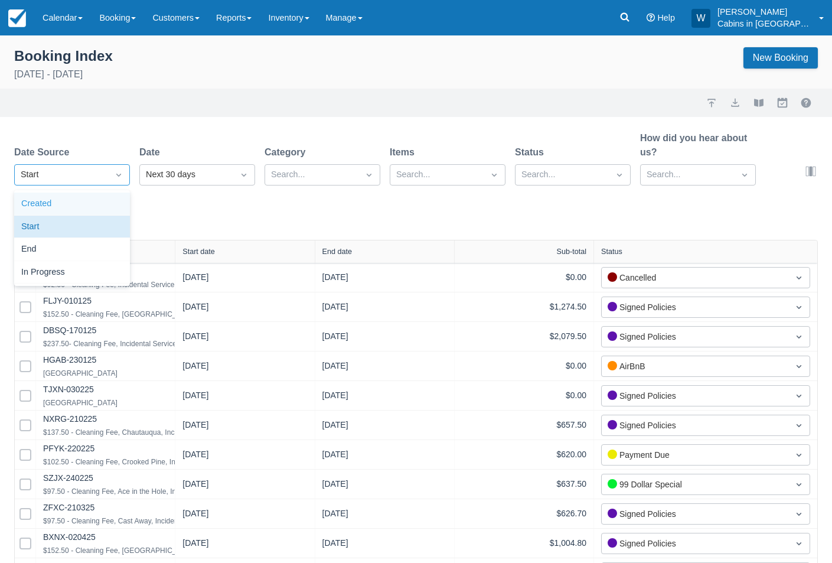
click at [85, 204] on div "Created" at bounding box center [72, 203] width 116 height 23
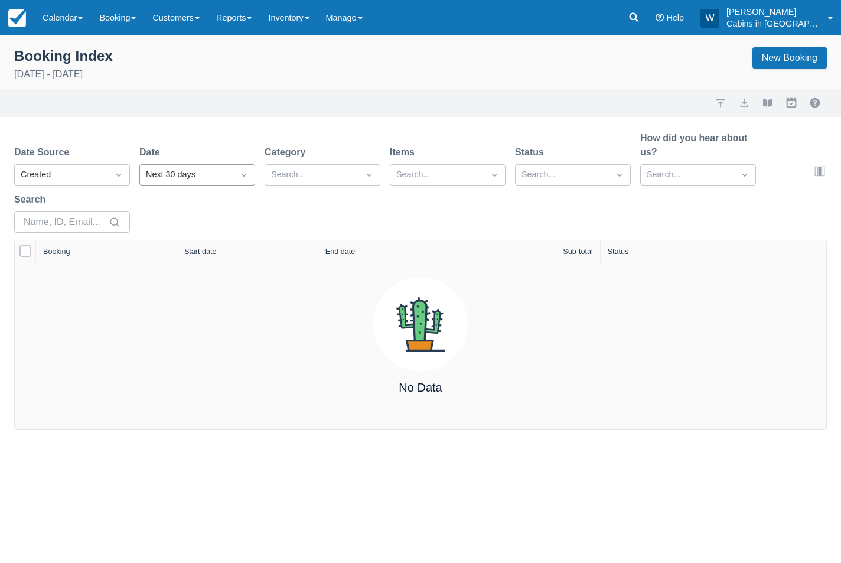
click at [181, 175] on div "Next 30 days" at bounding box center [186, 174] width 81 height 13
click at [186, 250] on div "[DATE]" at bounding box center [197, 249] width 116 height 23
